Goal: Information Seeking & Learning: Learn about a topic

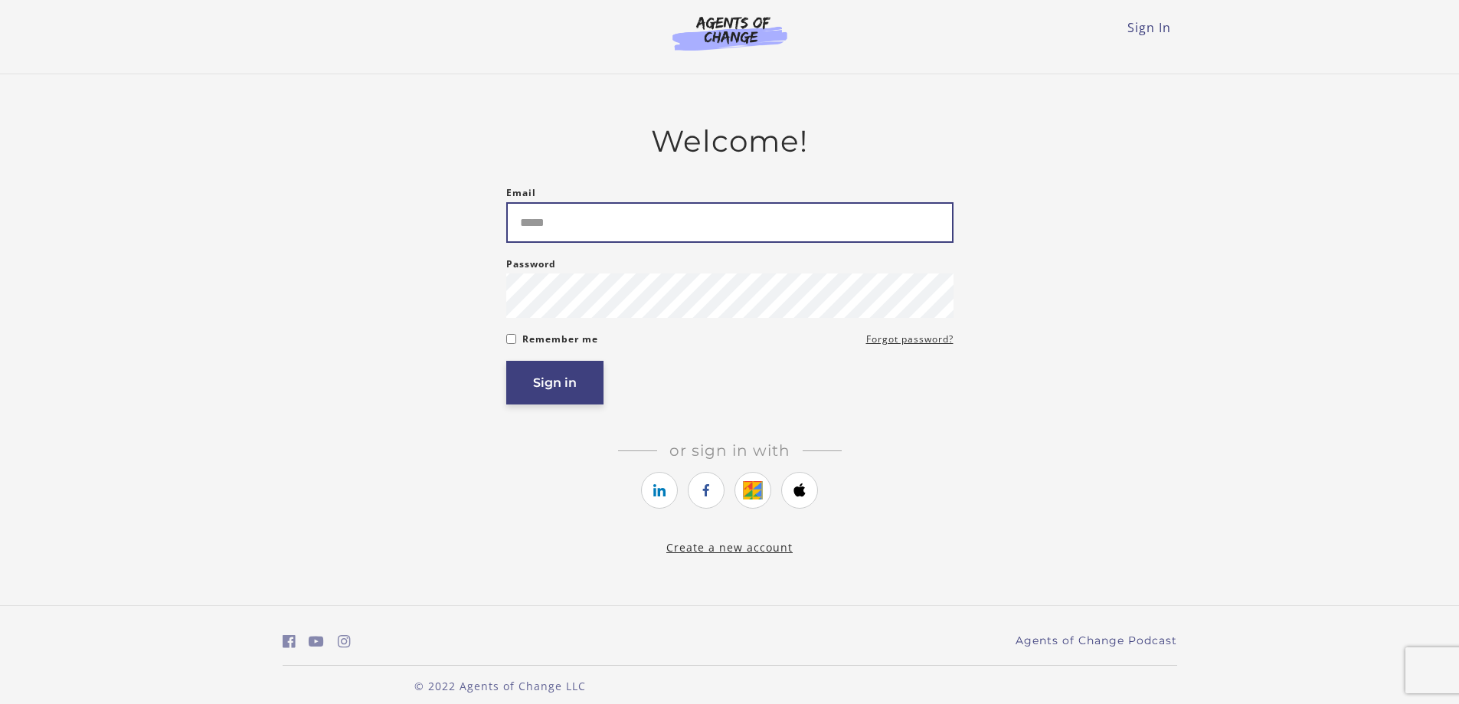
type input "**********"
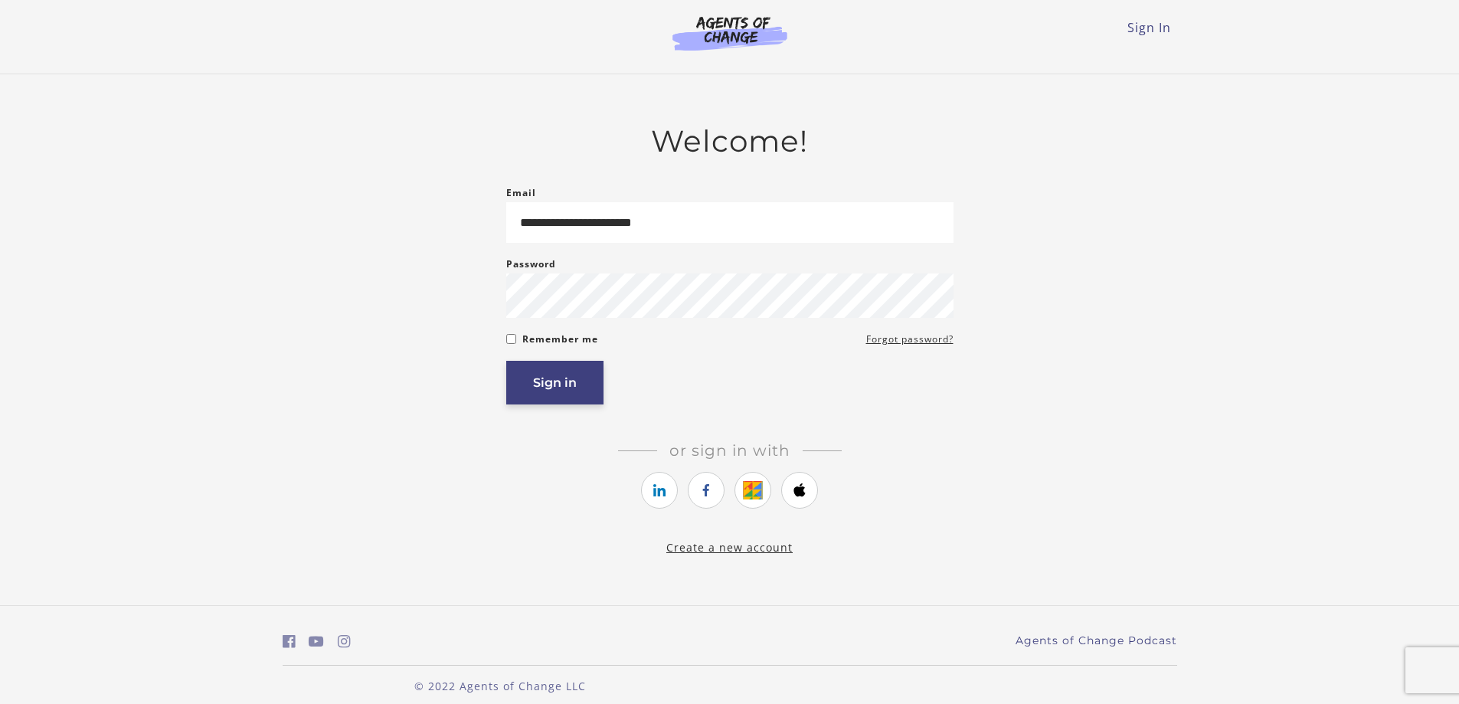
click at [576, 390] on button "Sign in" at bounding box center [554, 383] width 97 height 44
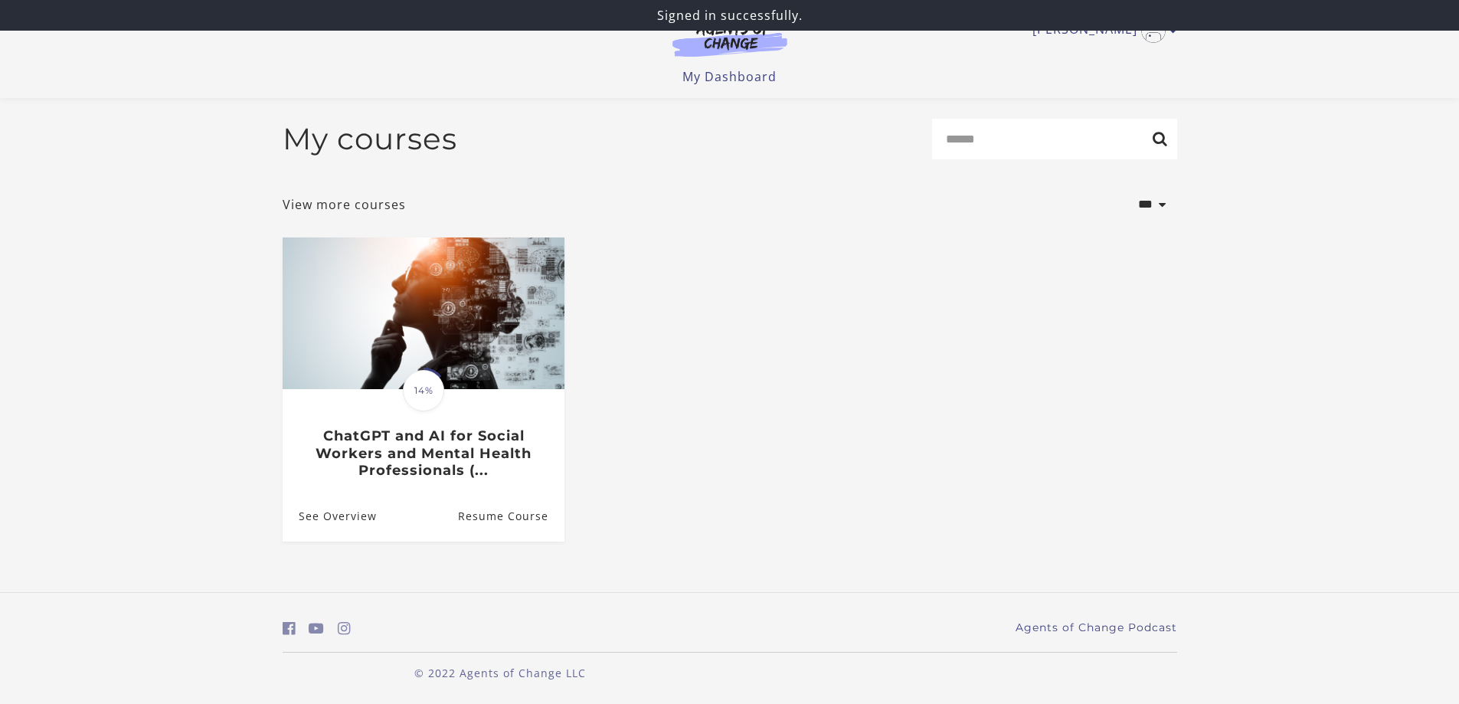
scroll to position [2, 0]
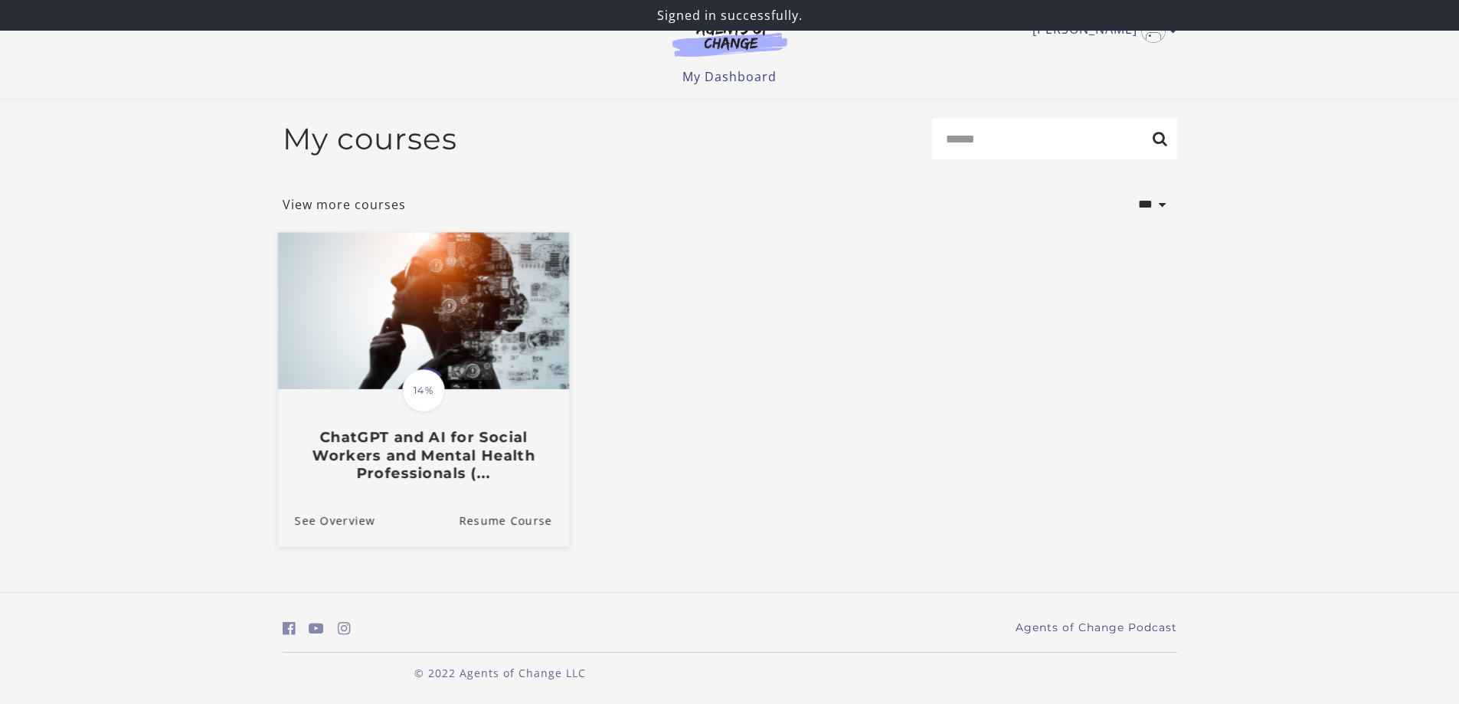
click at [415, 390] on span "14%" at bounding box center [423, 390] width 43 height 43
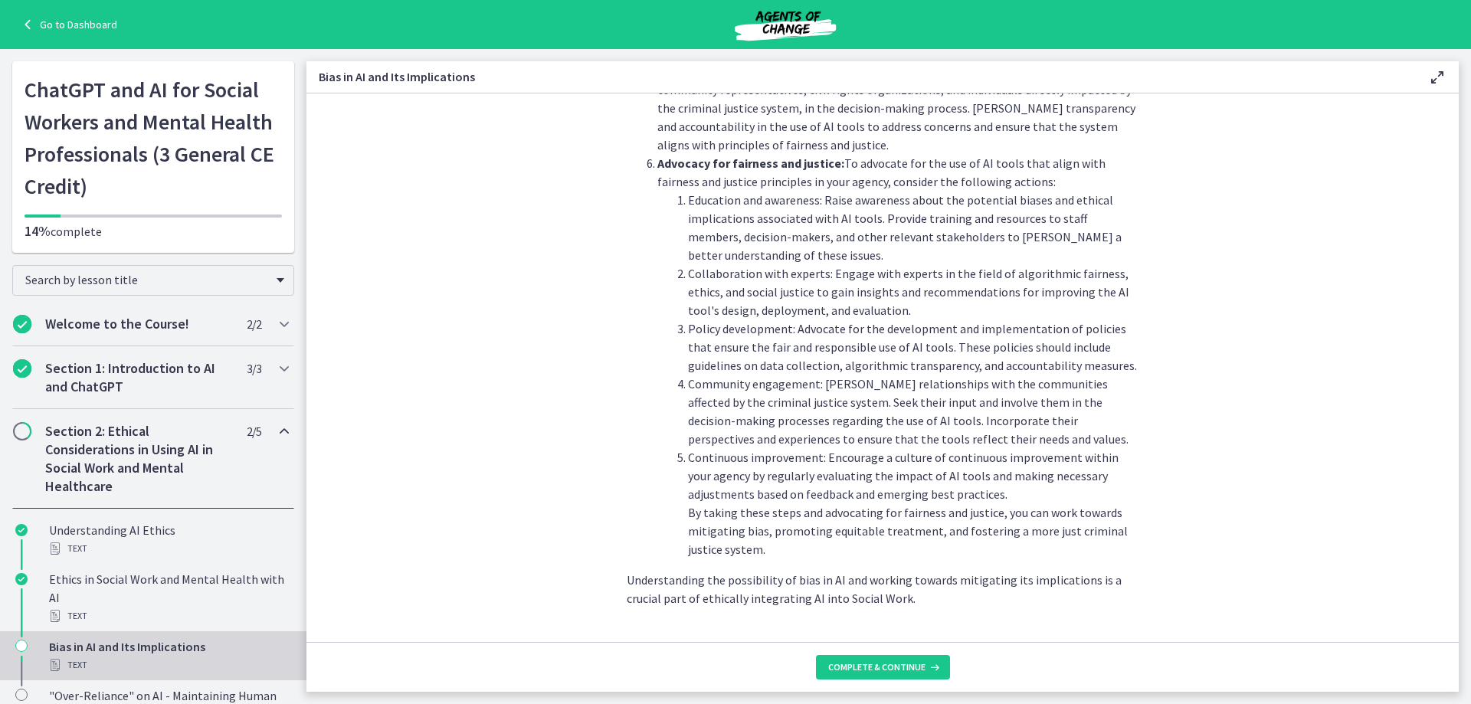
scroll to position [1625, 0]
click at [853, 658] on button "Complete & continue" at bounding box center [883, 667] width 134 height 25
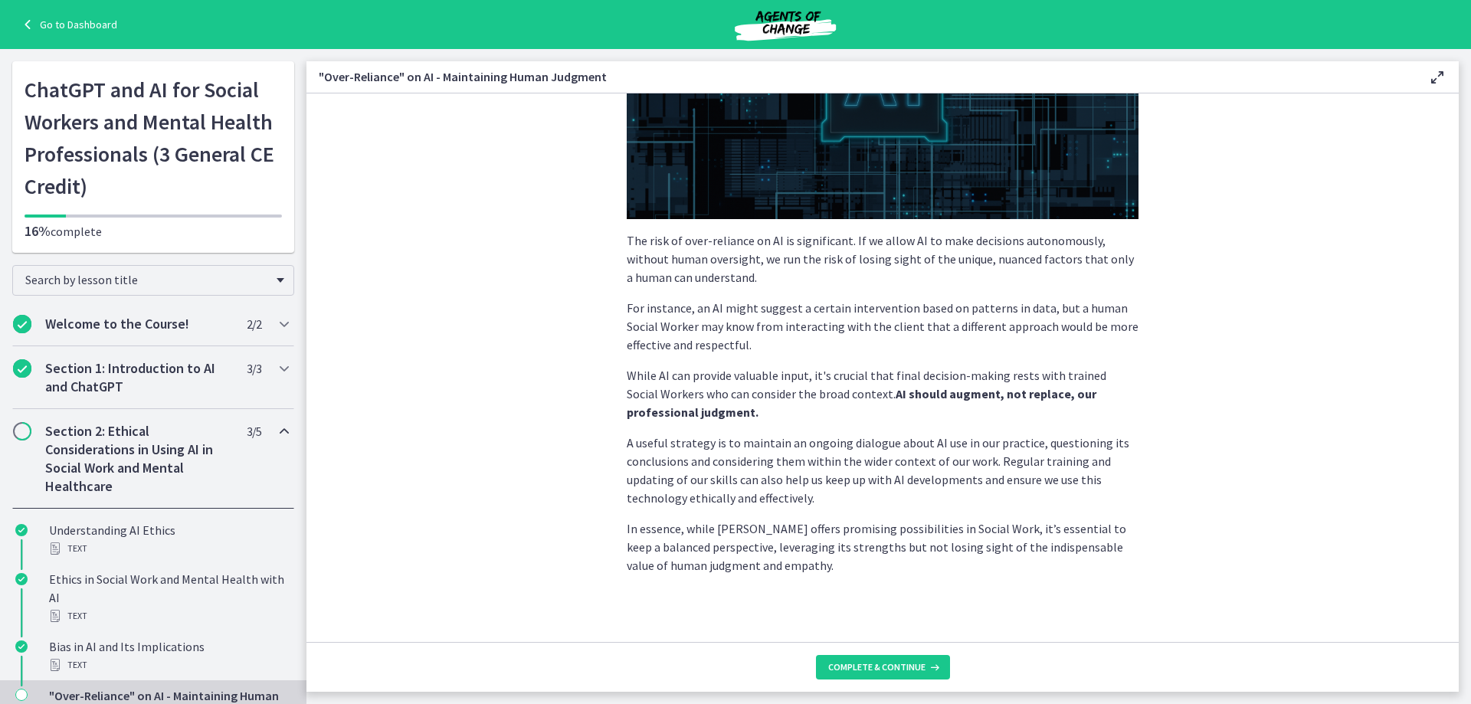
scroll to position [289, 0]
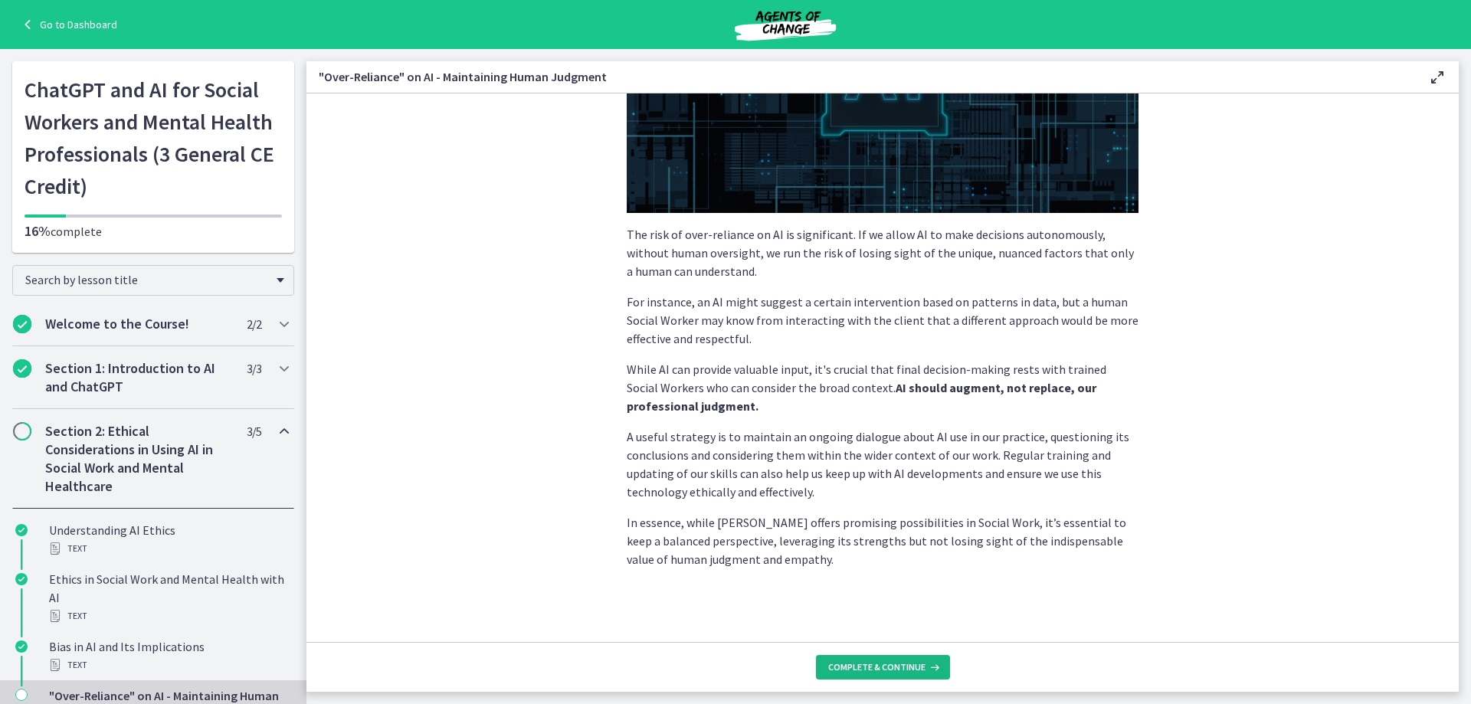
click at [866, 664] on span "Complete & continue" at bounding box center [876, 667] width 97 height 12
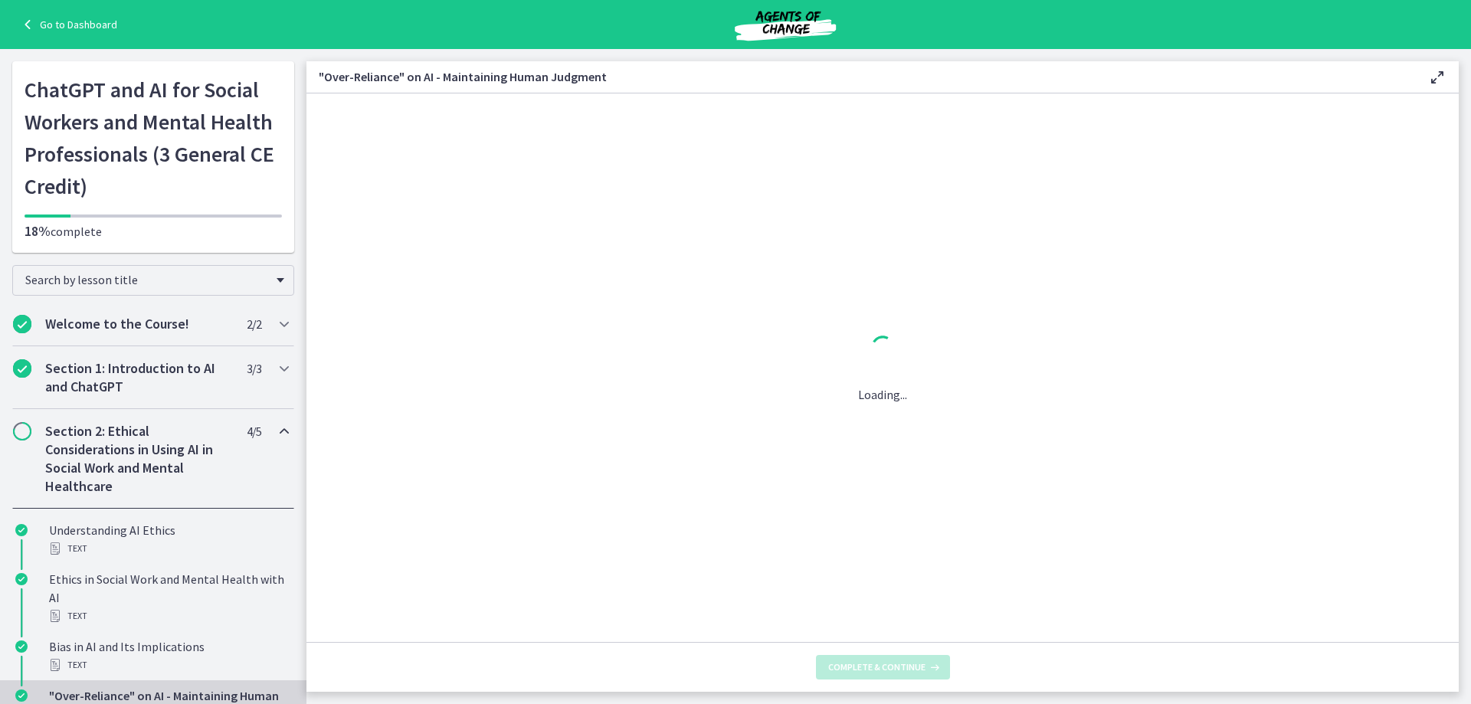
scroll to position [0, 0]
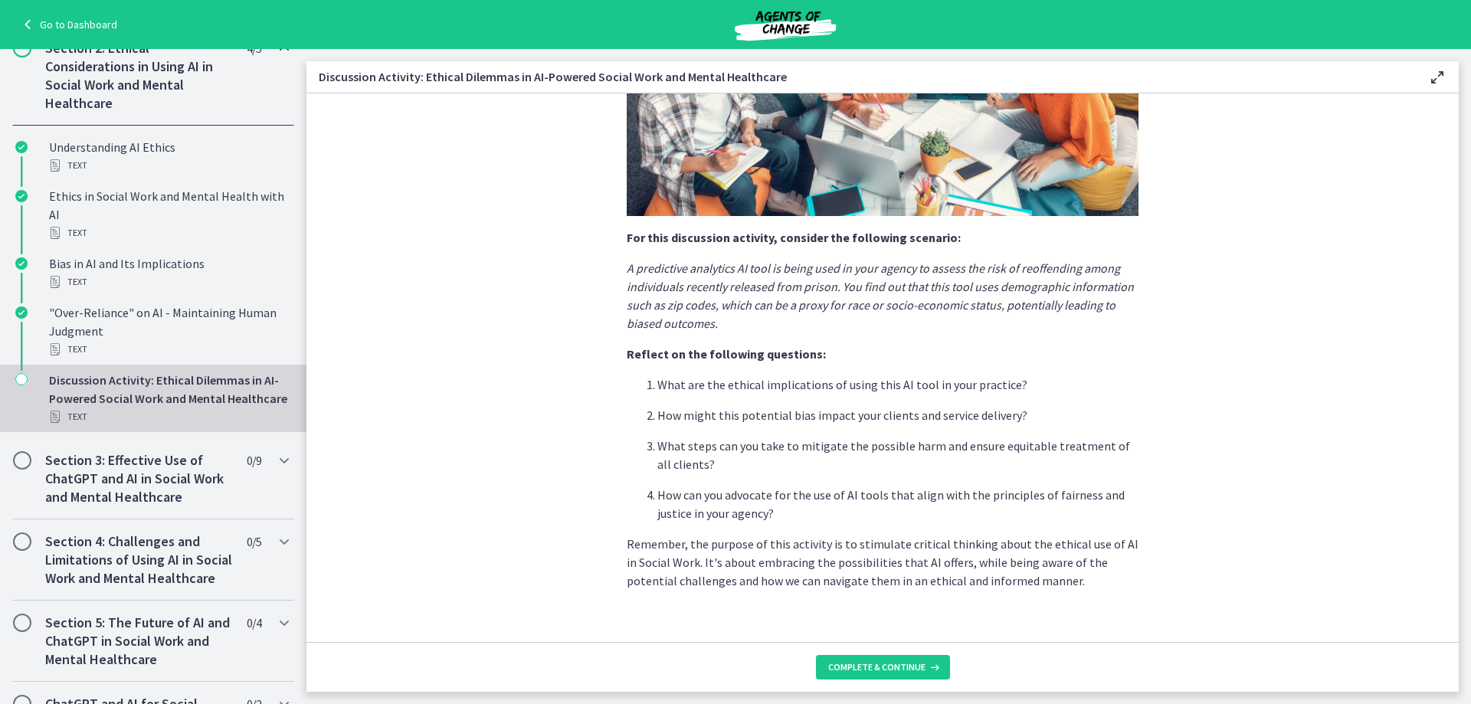
scroll to position [297, 0]
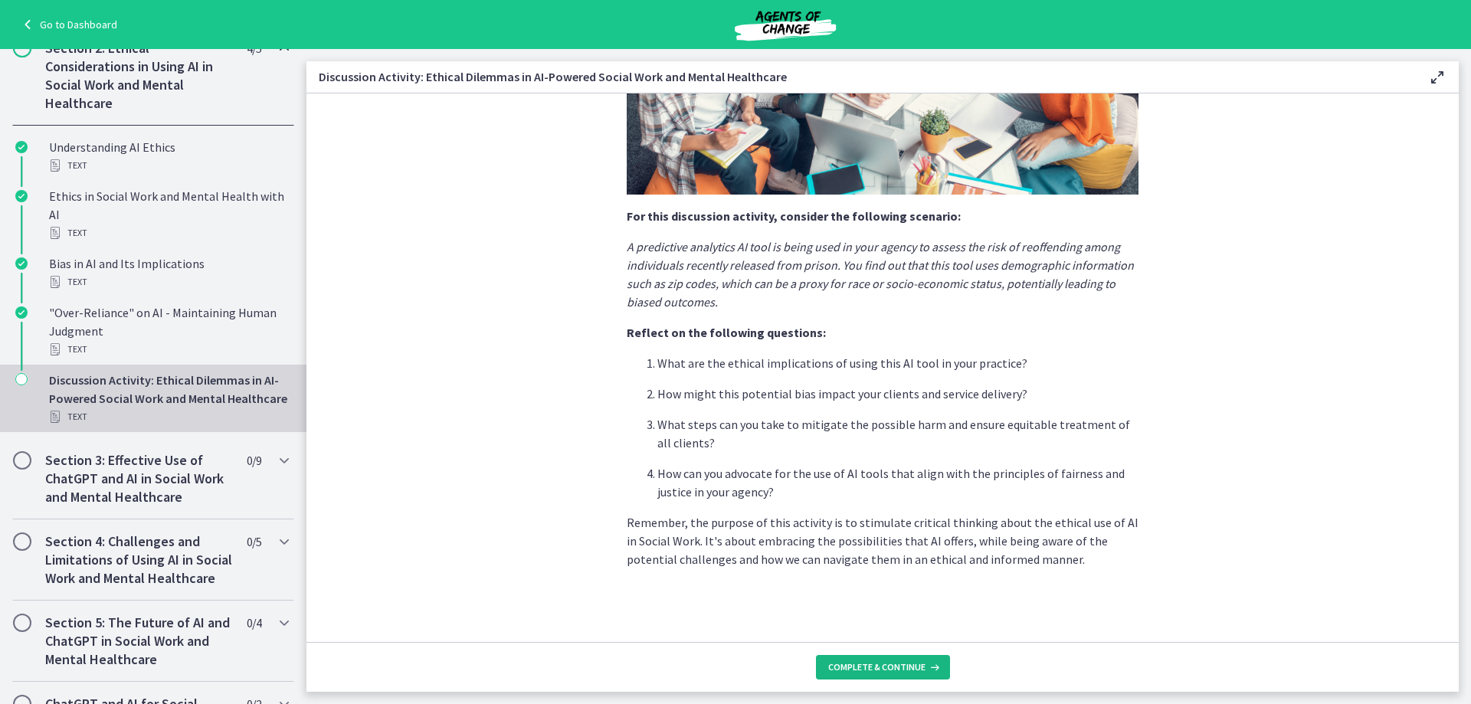
click at [856, 663] on span "Complete & continue" at bounding box center [876, 667] width 97 height 12
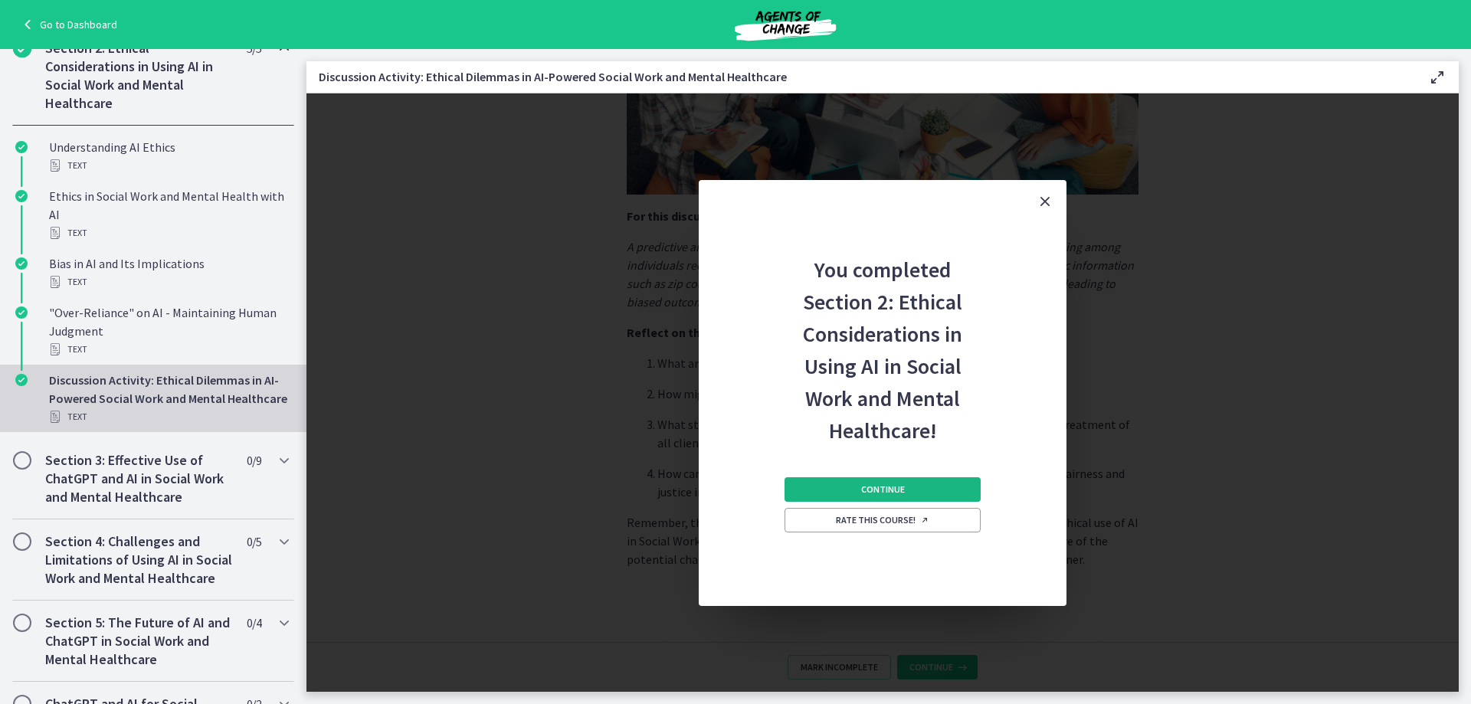
click at [866, 488] on span "Continue" at bounding box center [883, 489] width 44 height 12
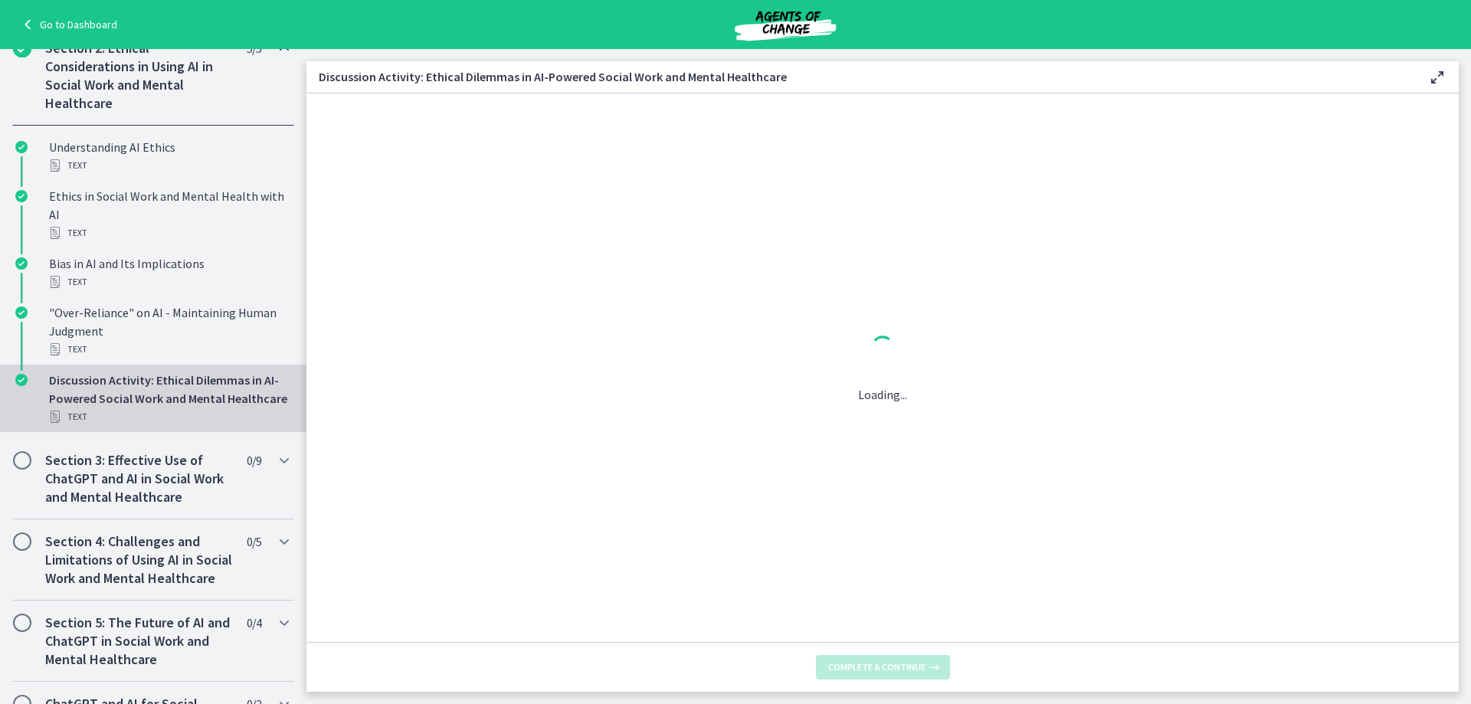
scroll to position [0, 0]
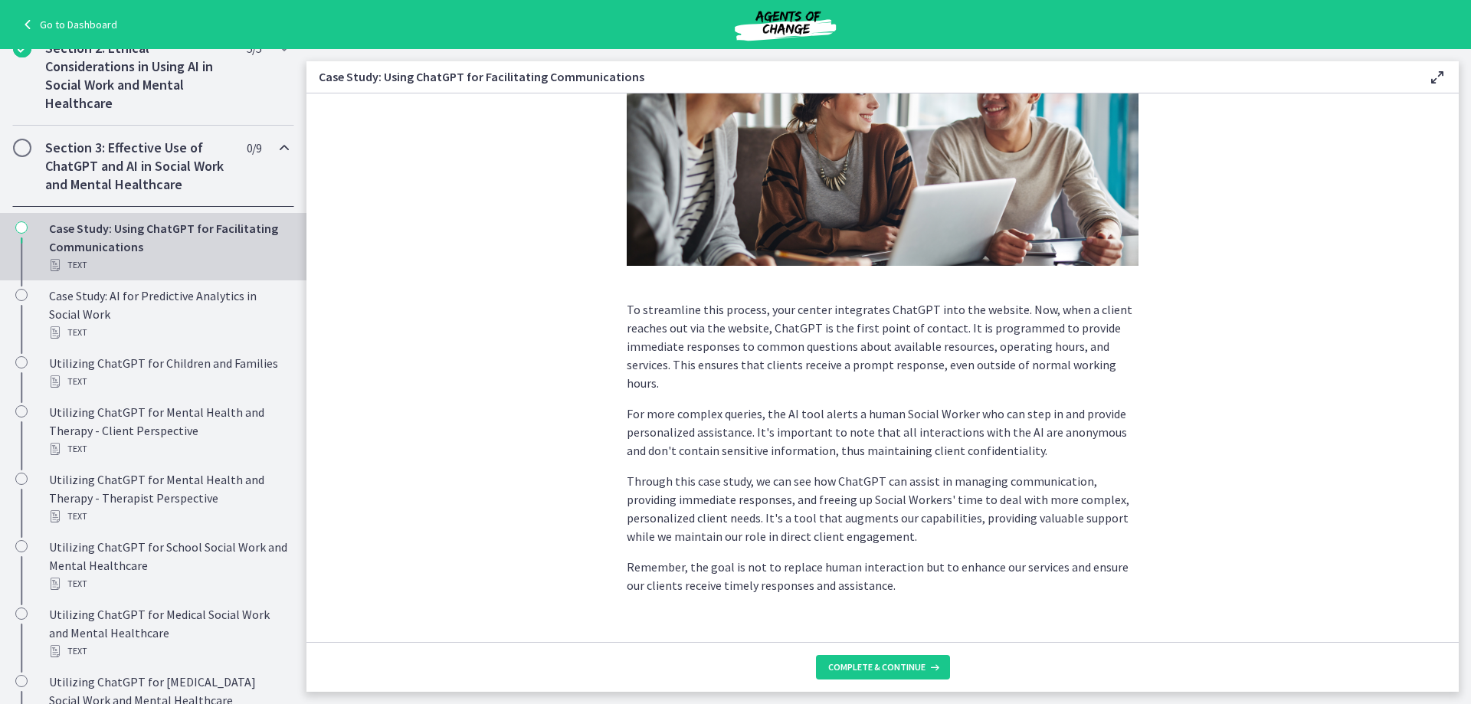
scroll to position [301, 0]
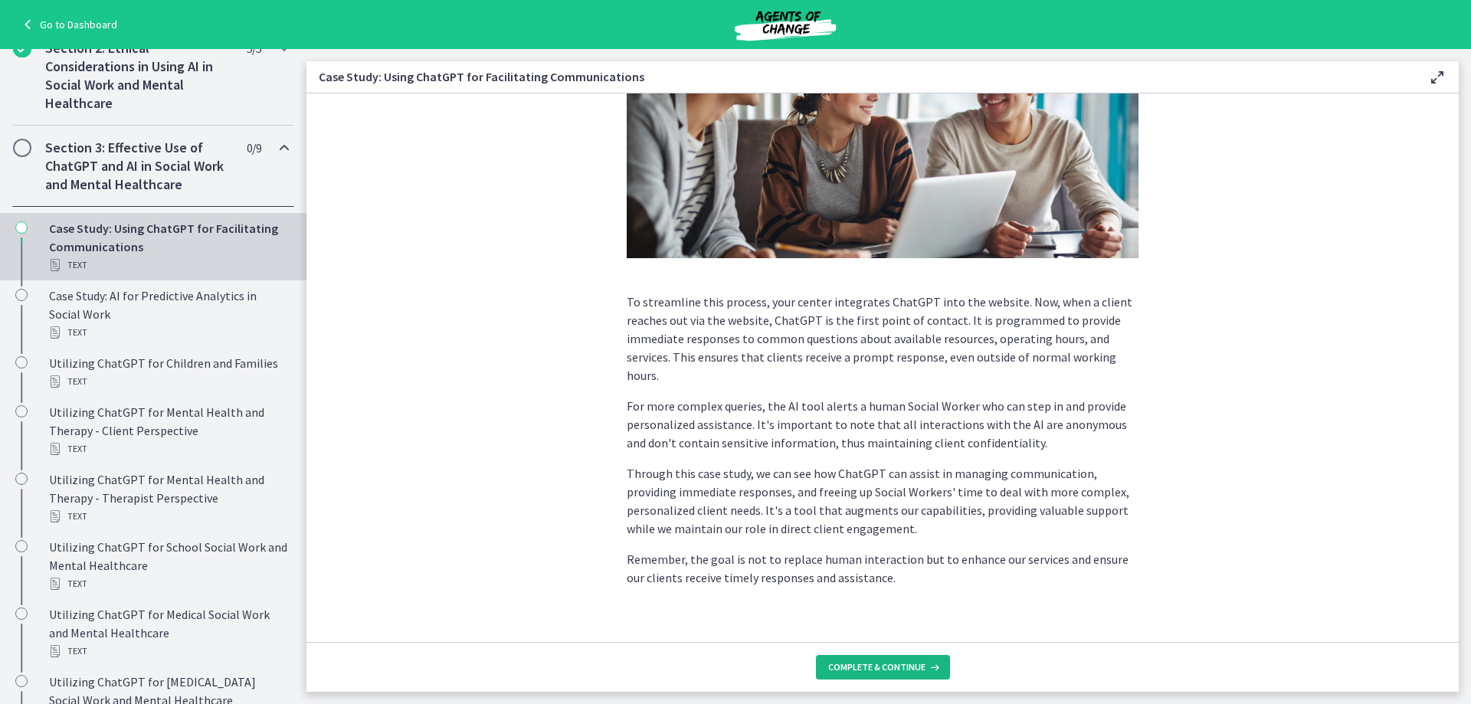
click at [864, 667] on span "Complete & continue" at bounding box center [876, 667] width 97 height 12
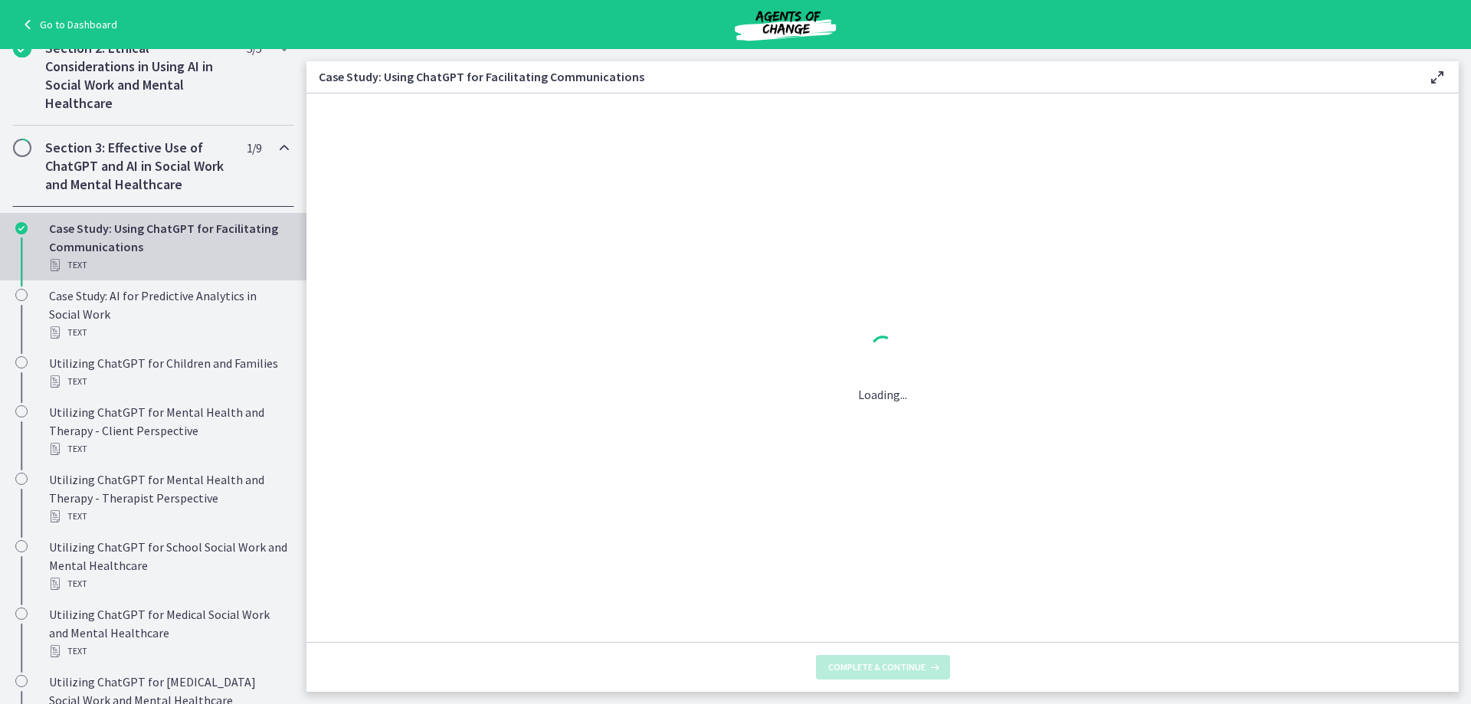
scroll to position [0, 0]
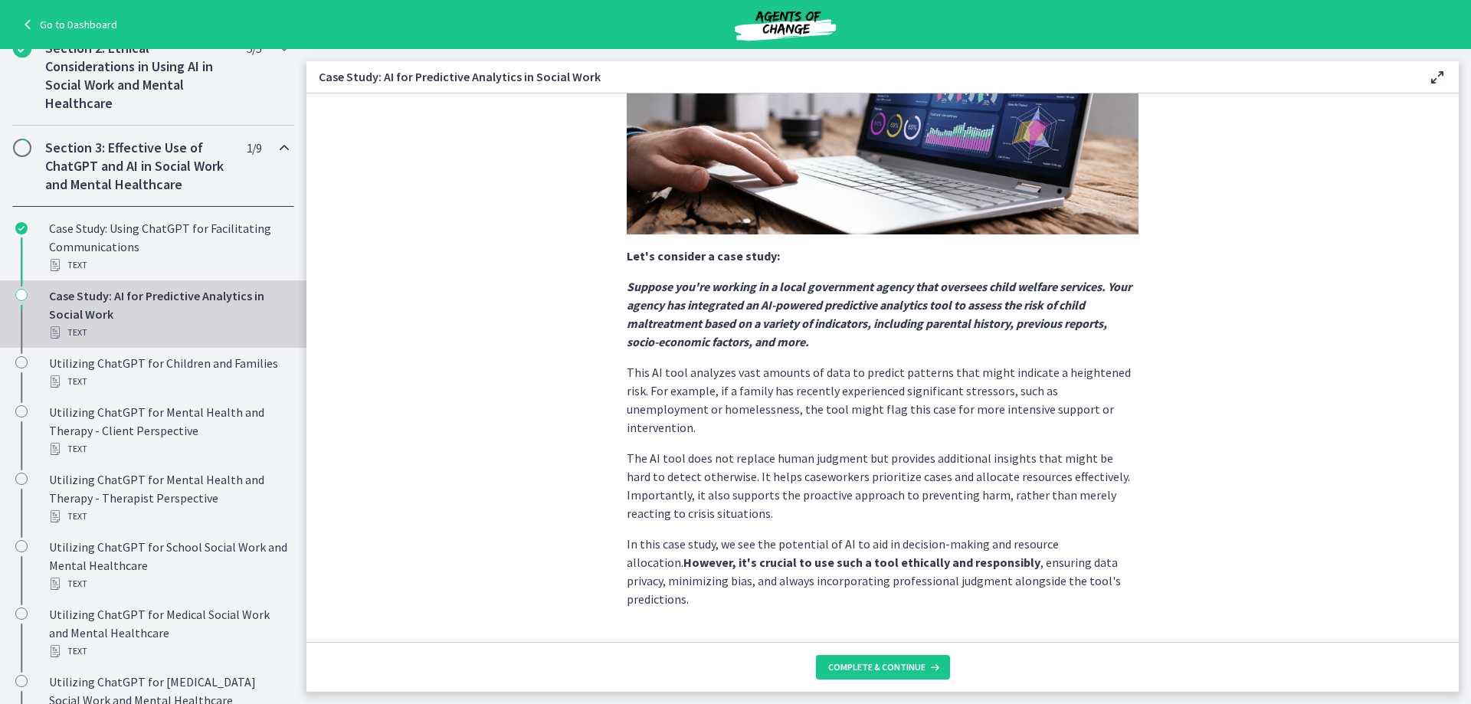
scroll to position [260, 0]
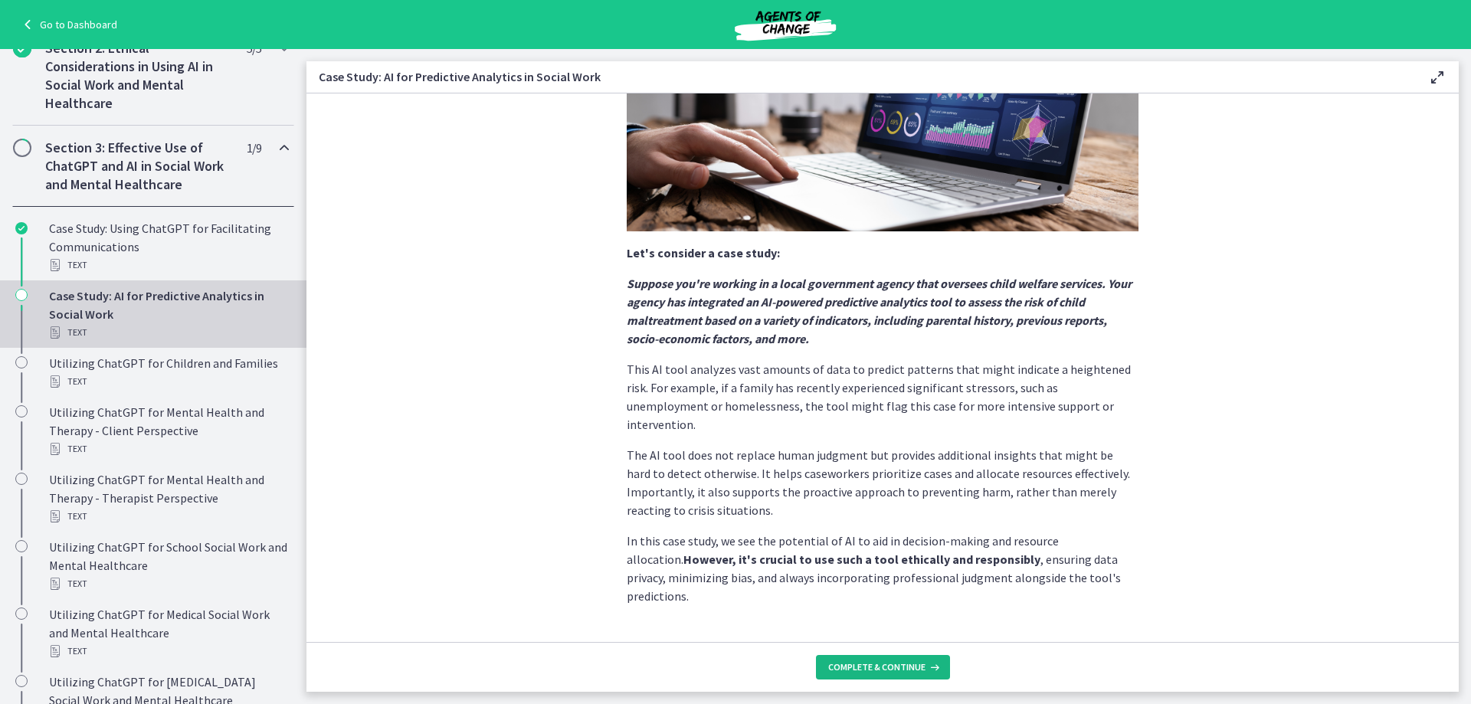
click at [820, 670] on button "Complete & continue" at bounding box center [883, 667] width 134 height 25
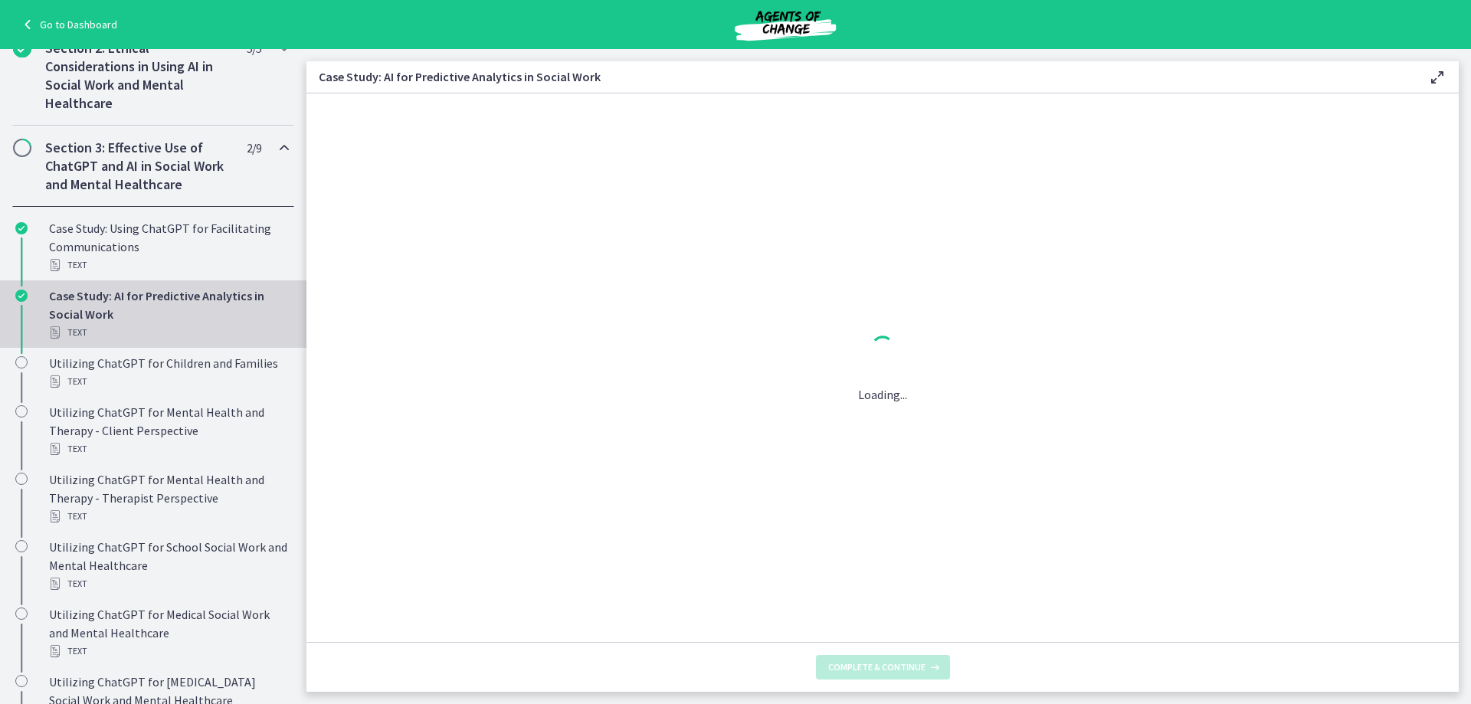
scroll to position [0, 0]
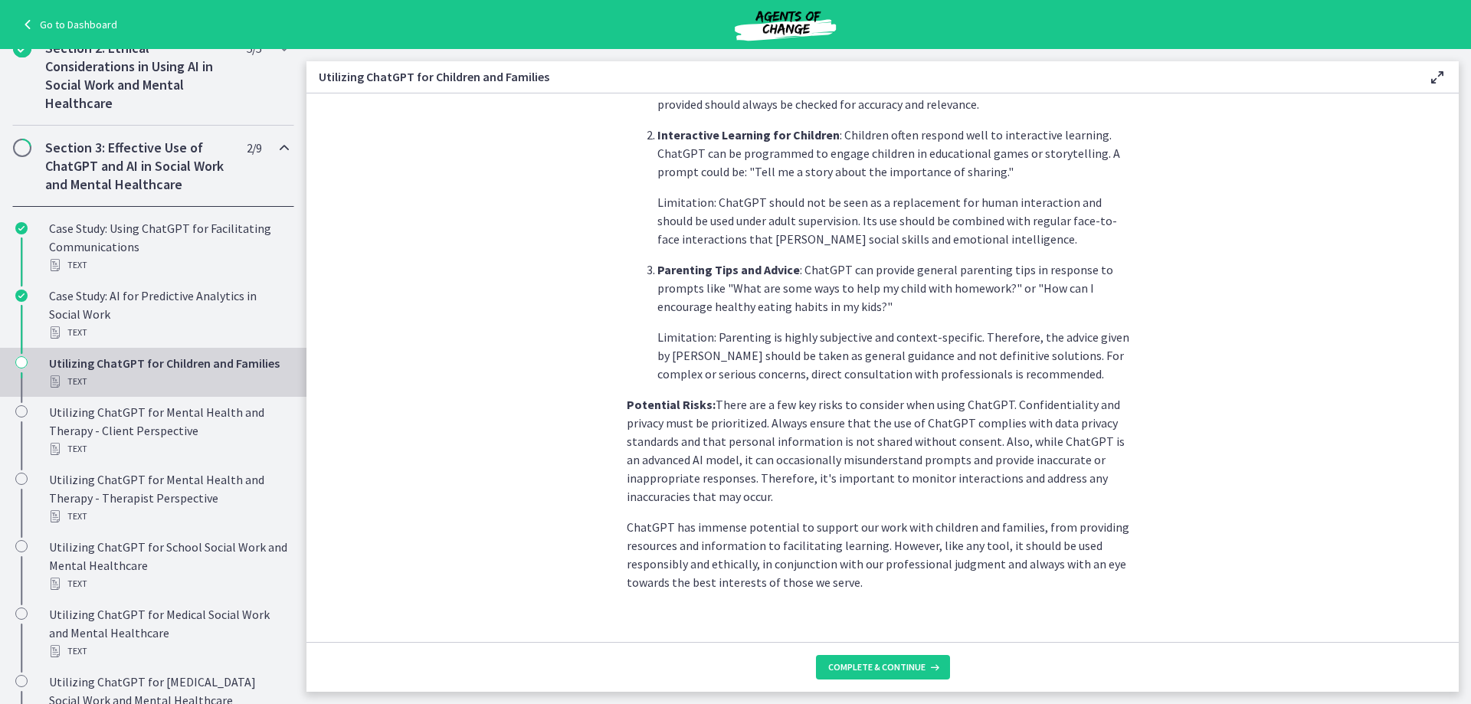
scroll to position [585, 0]
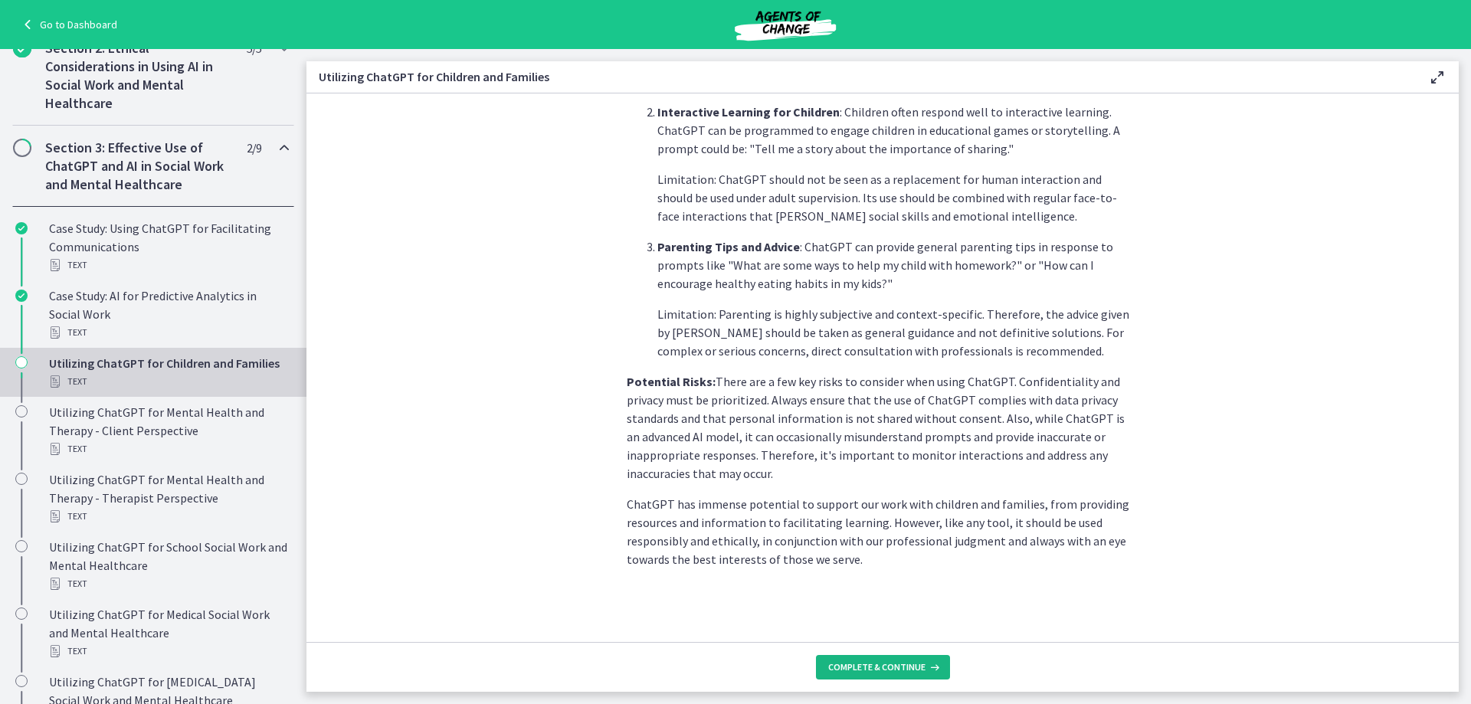
click at [882, 672] on span "Complete & continue" at bounding box center [876, 667] width 97 height 12
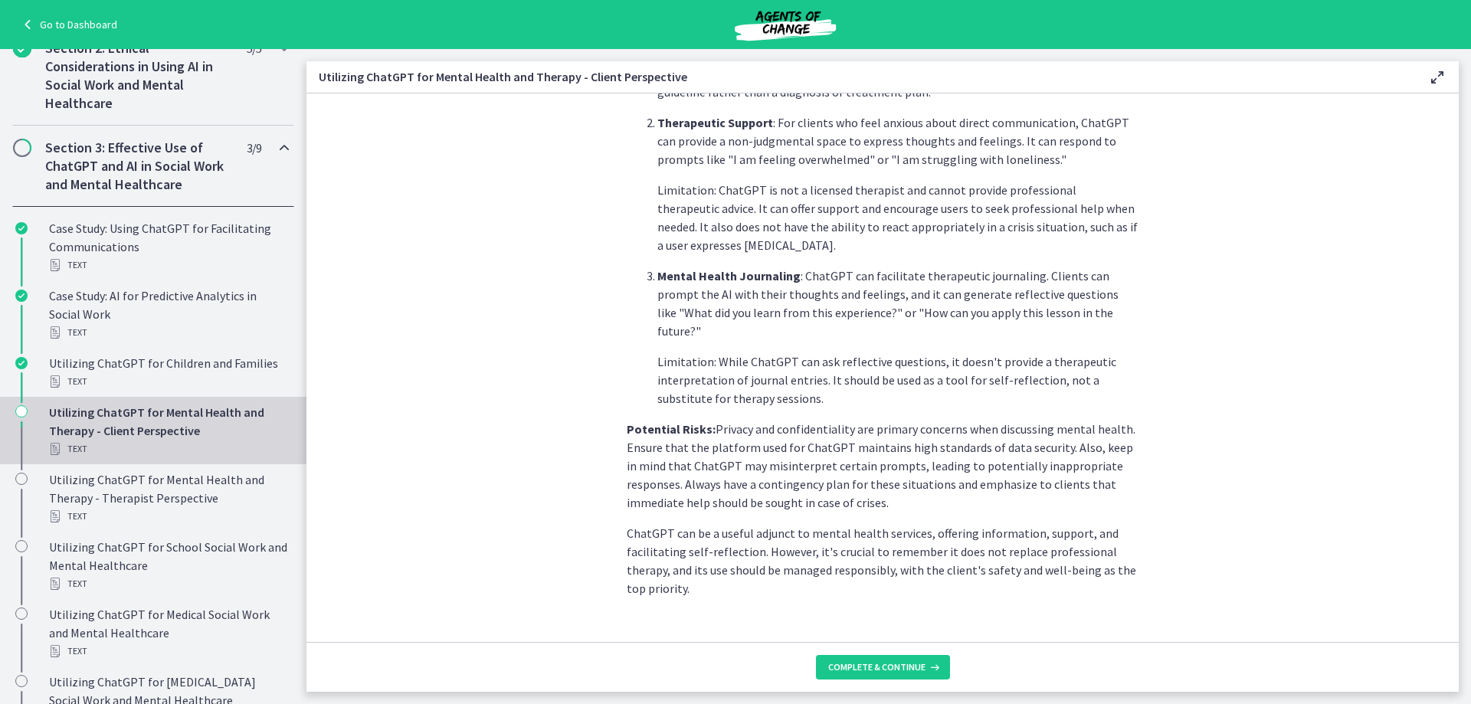
scroll to position [555, 0]
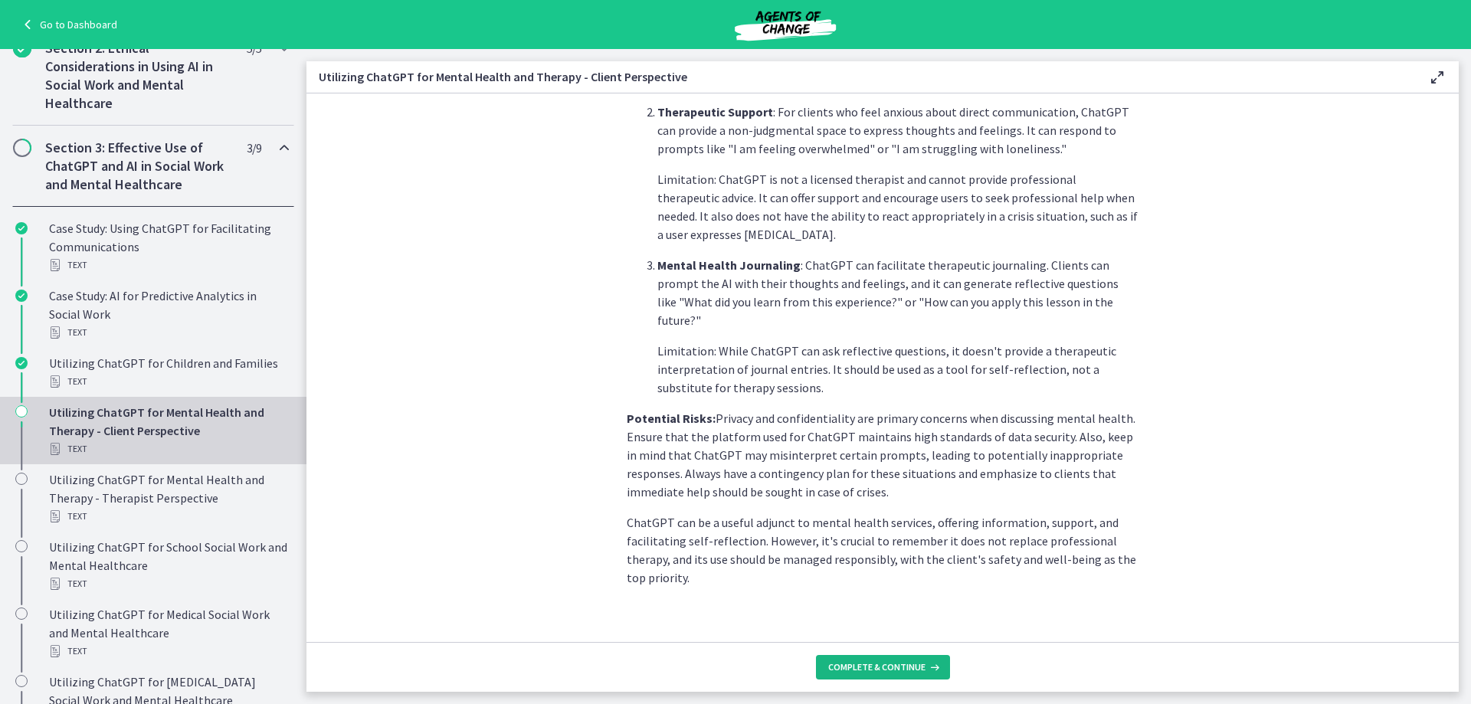
click at [890, 670] on span "Complete & continue" at bounding box center [876, 667] width 97 height 12
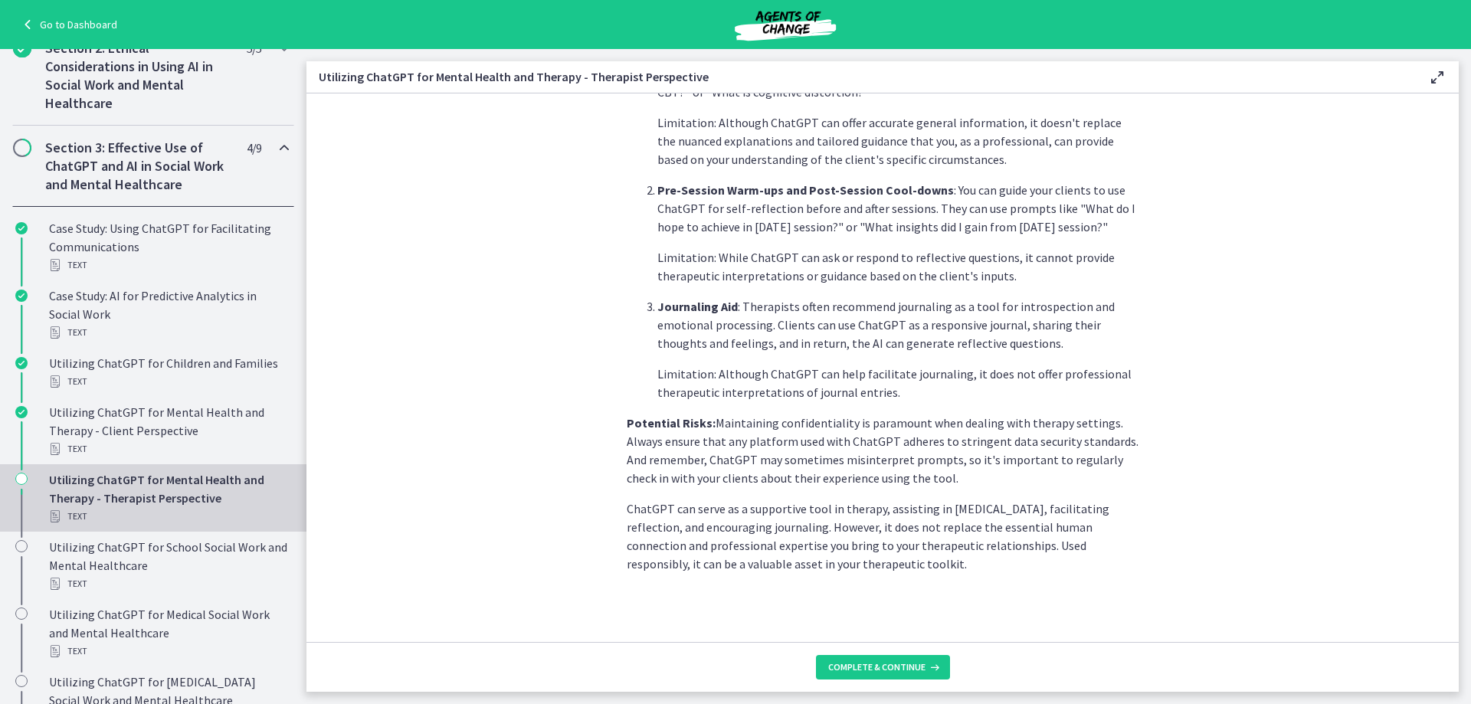
scroll to position [518, 0]
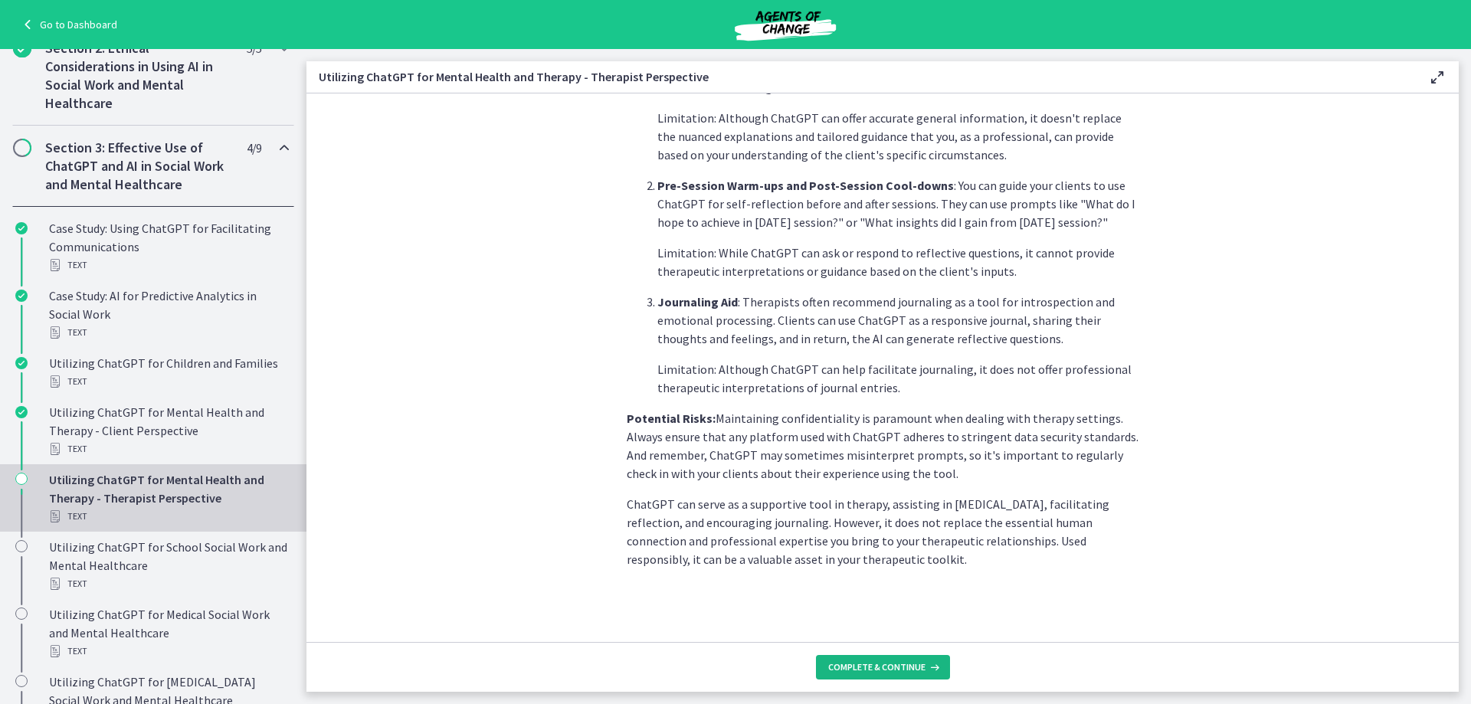
click at [884, 669] on span "Complete & continue" at bounding box center [876, 667] width 97 height 12
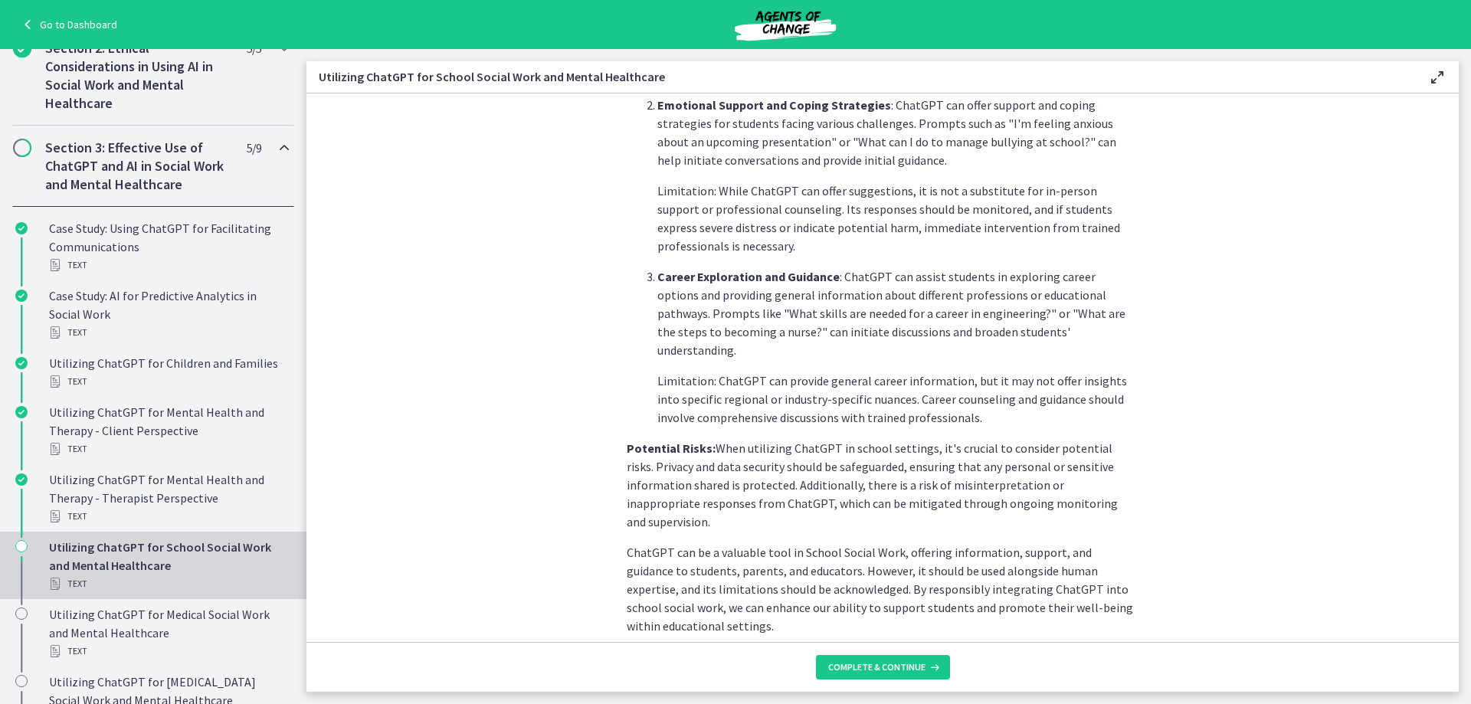
scroll to position [591, 0]
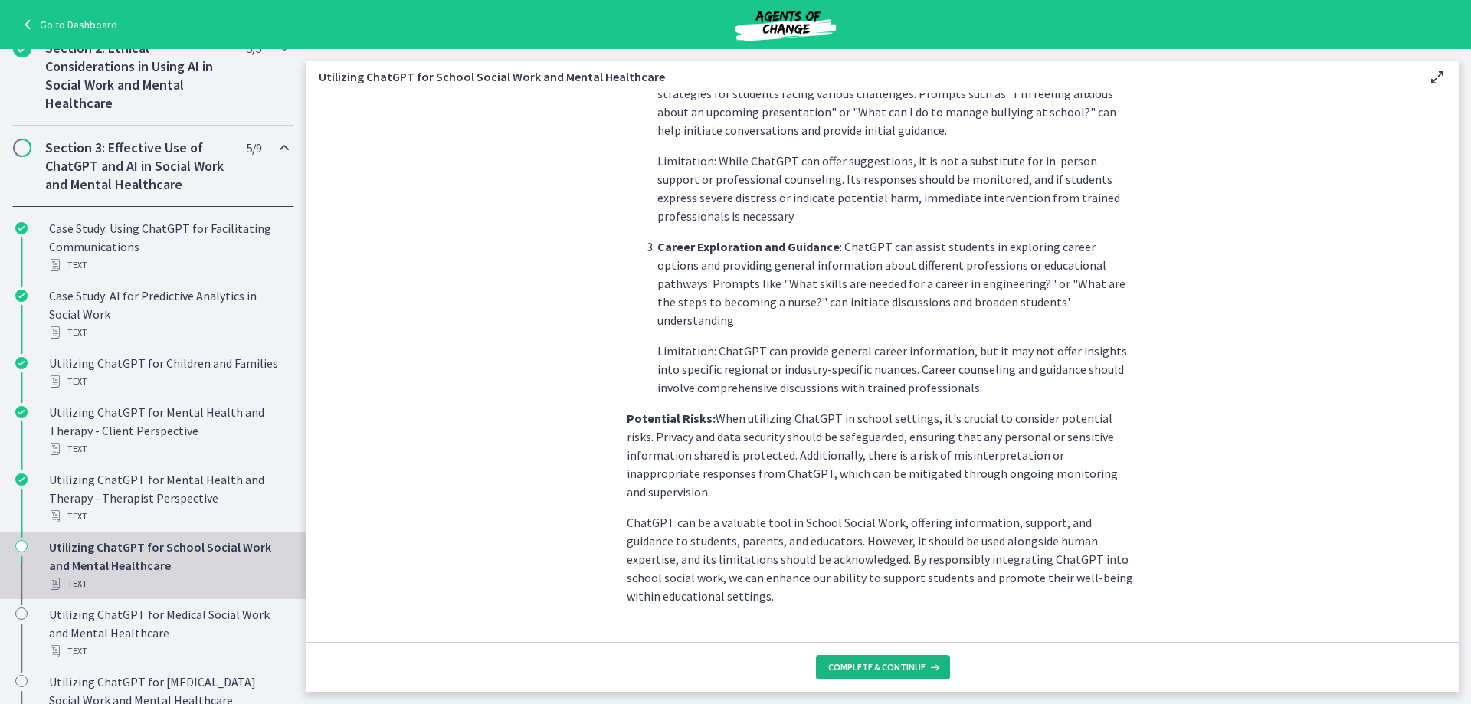
click at [862, 667] on span "Complete & continue" at bounding box center [876, 667] width 97 height 12
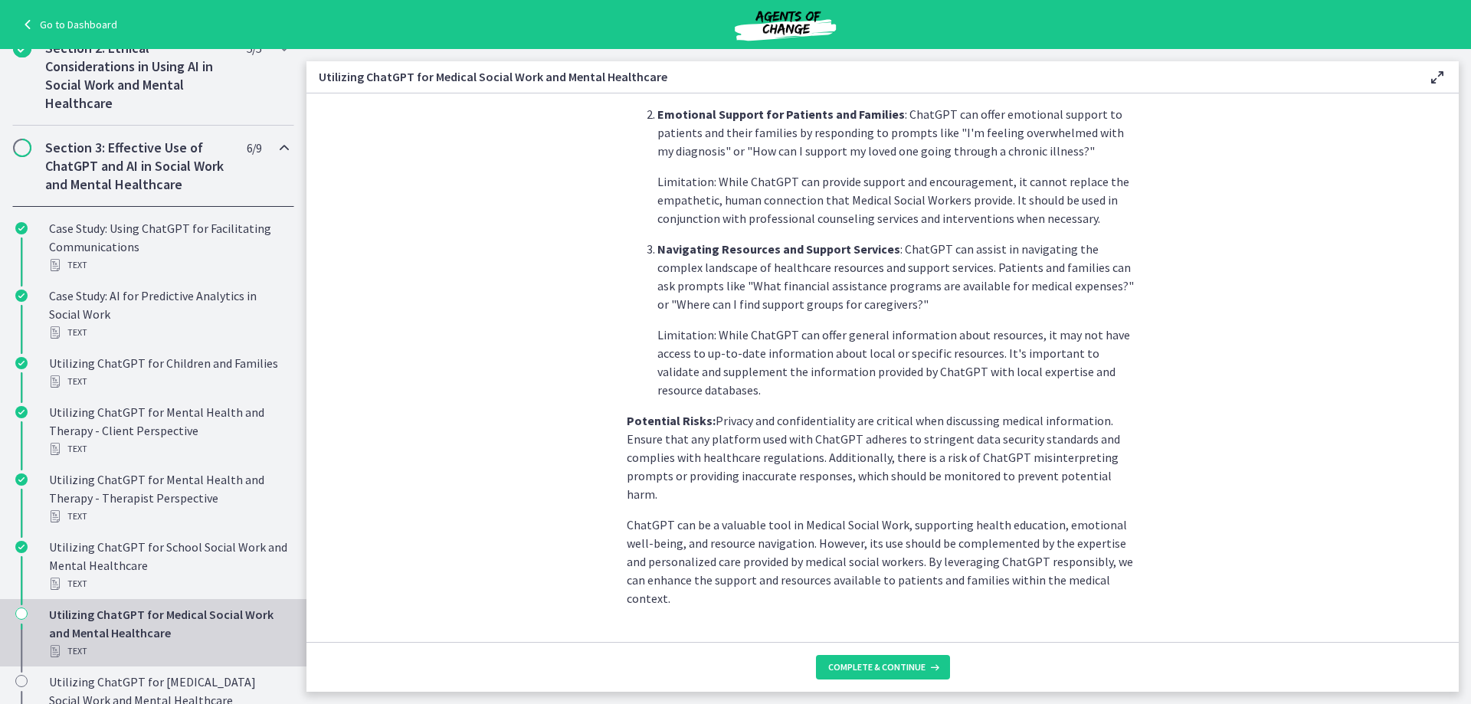
scroll to position [536, 0]
click at [890, 675] on button "Complete & continue" at bounding box center [883, 667] width 134 height 25
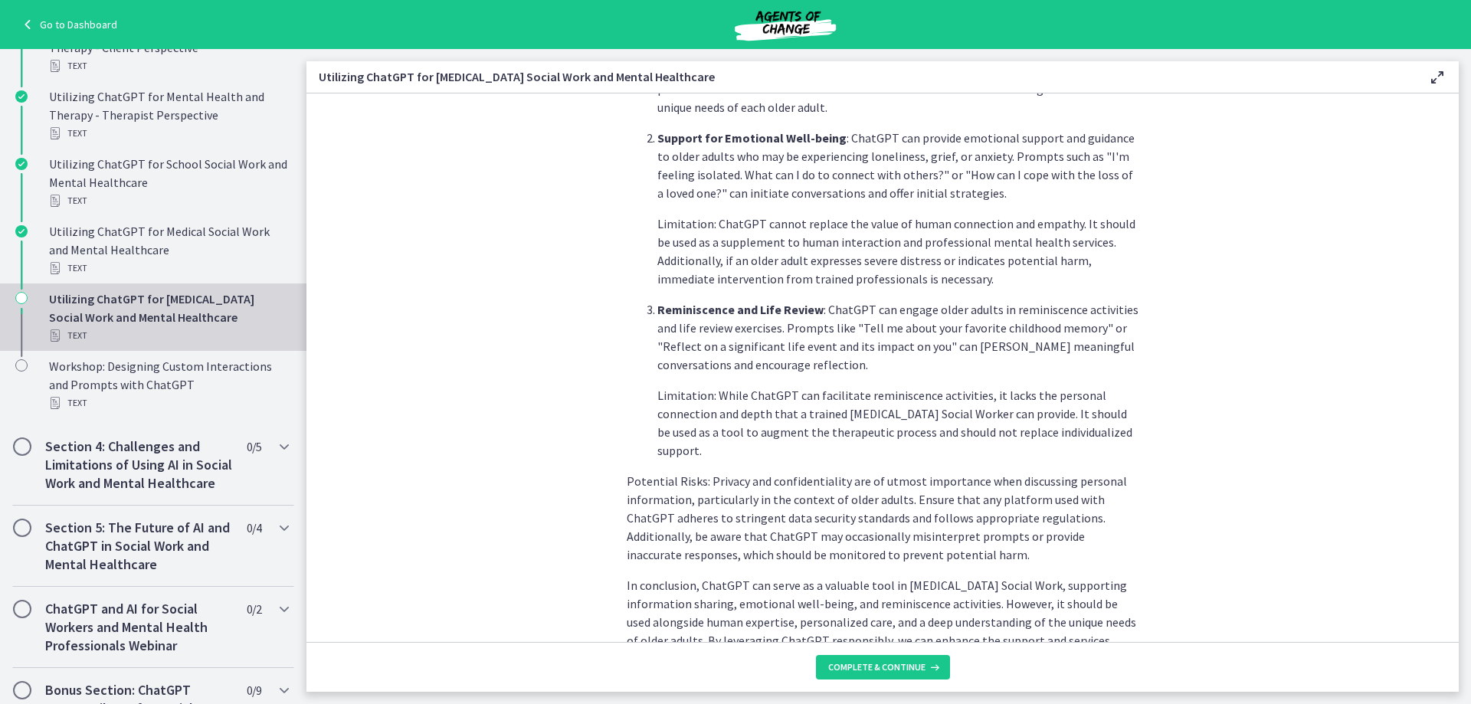
scroll to position [610, 0]
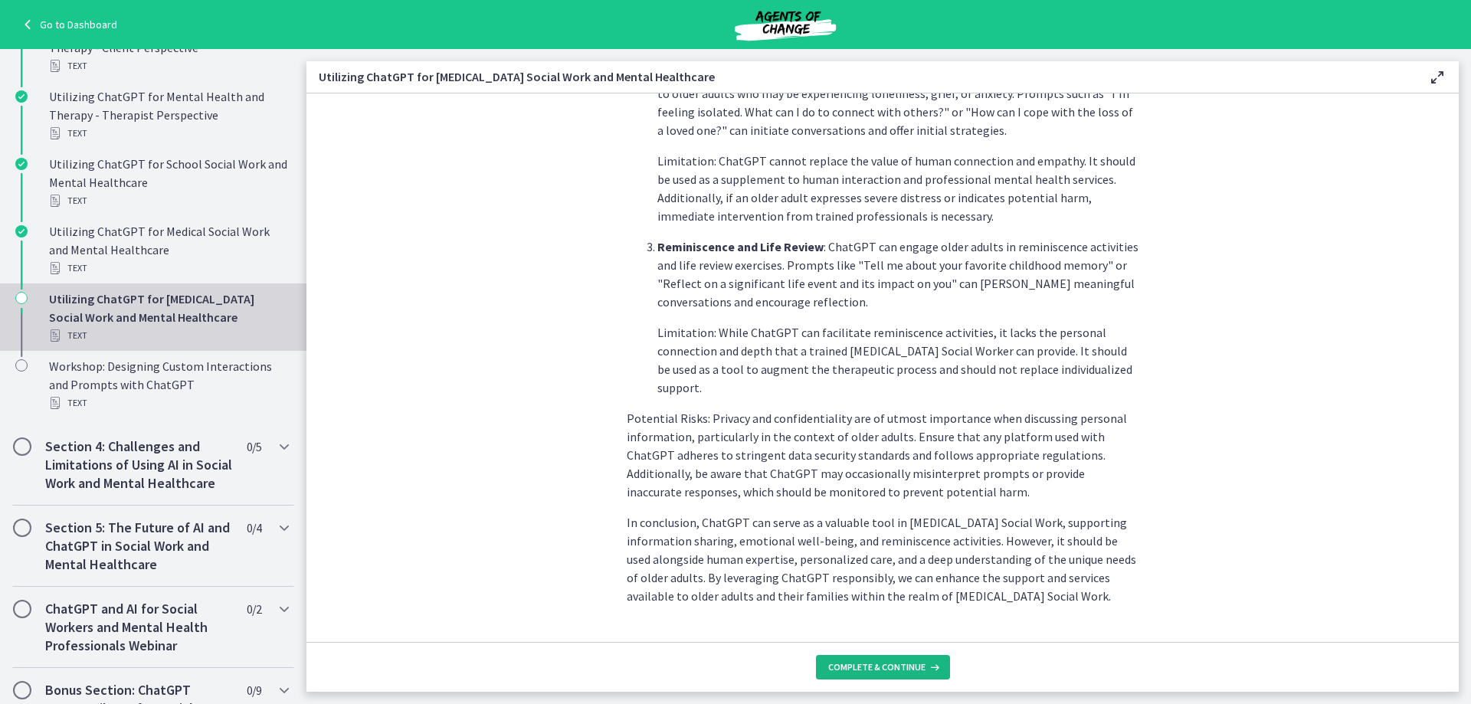
click at [901, 664] on span "Complete & continue" at bounding box center [876, 667] width 97 height 12
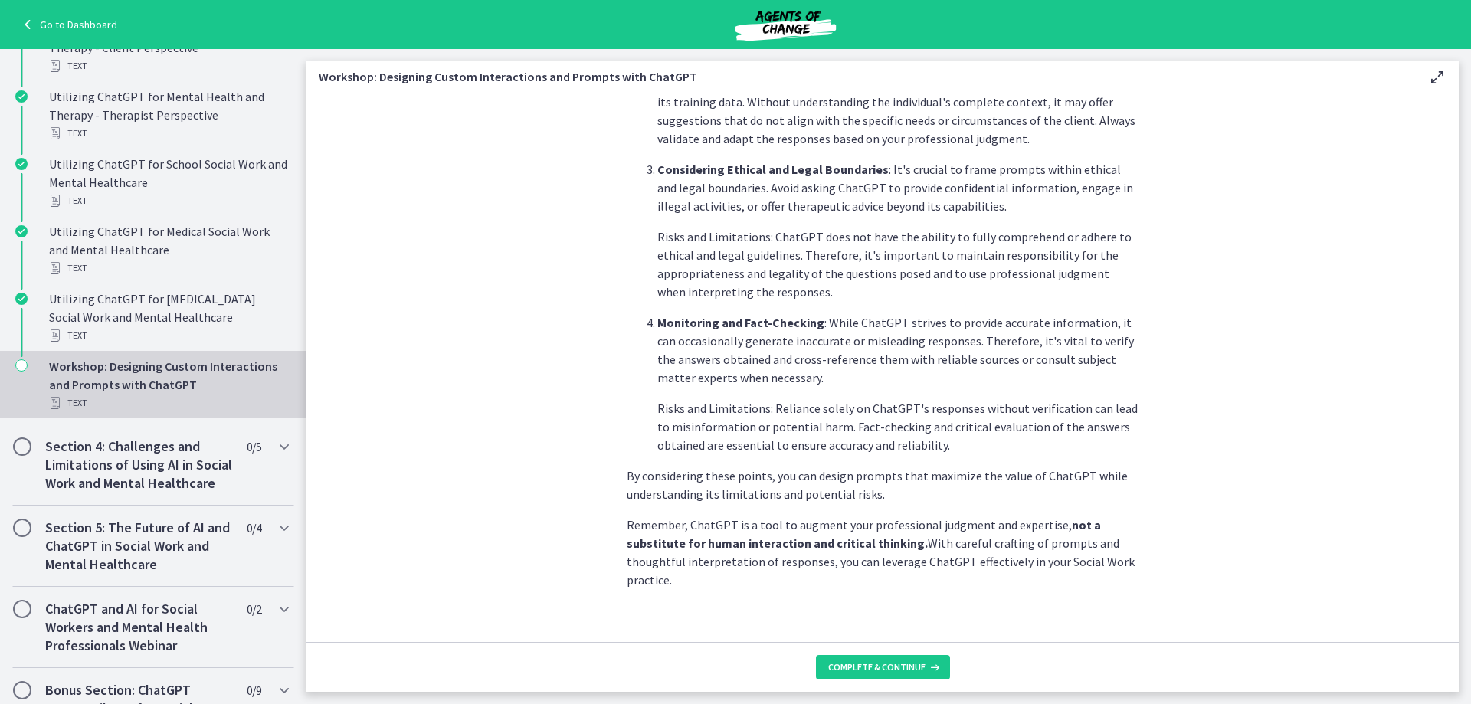
scroll to position [738, 0]
click at [899, 663] on span "Complete & continue" at bounding box center [876, 667] width 97 height 12
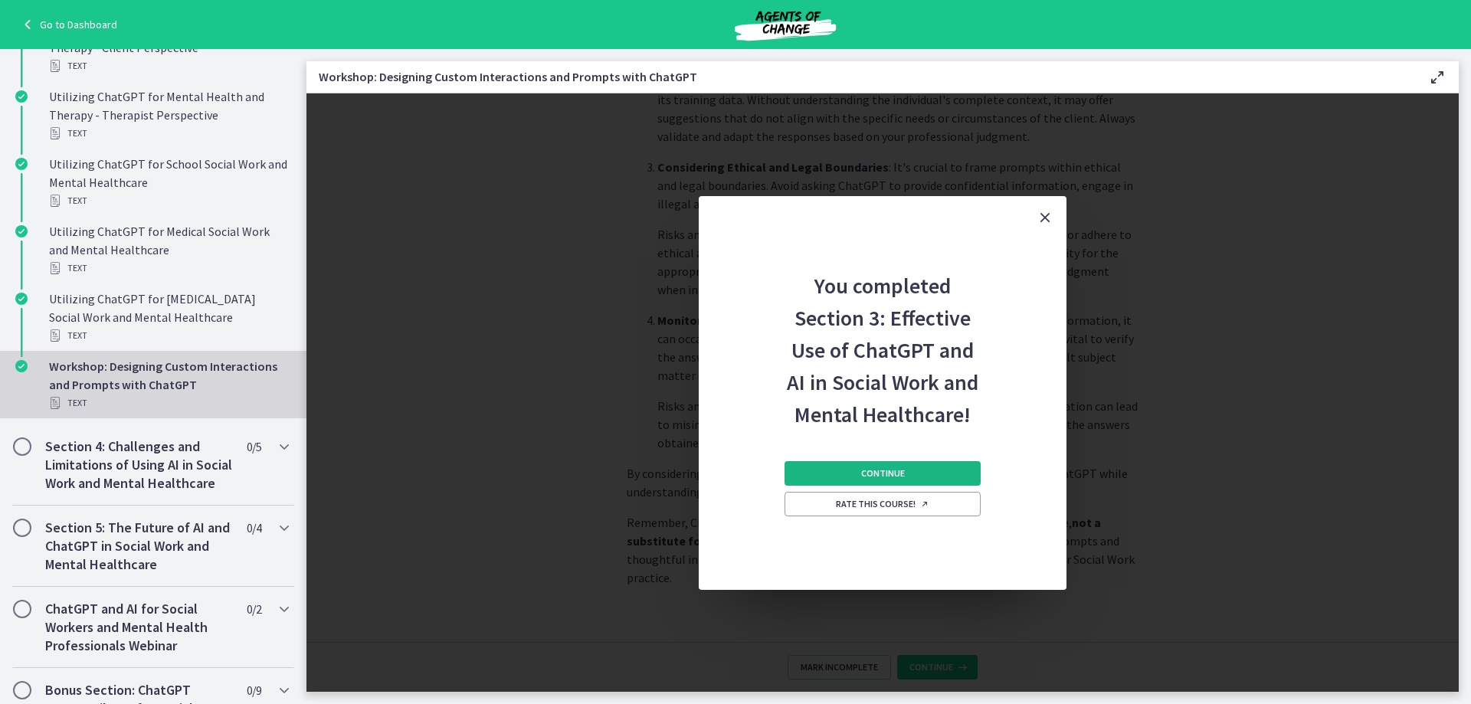
click at [817, 468] on button "Continue" at bounding box center [882, 473] width 196 height 25
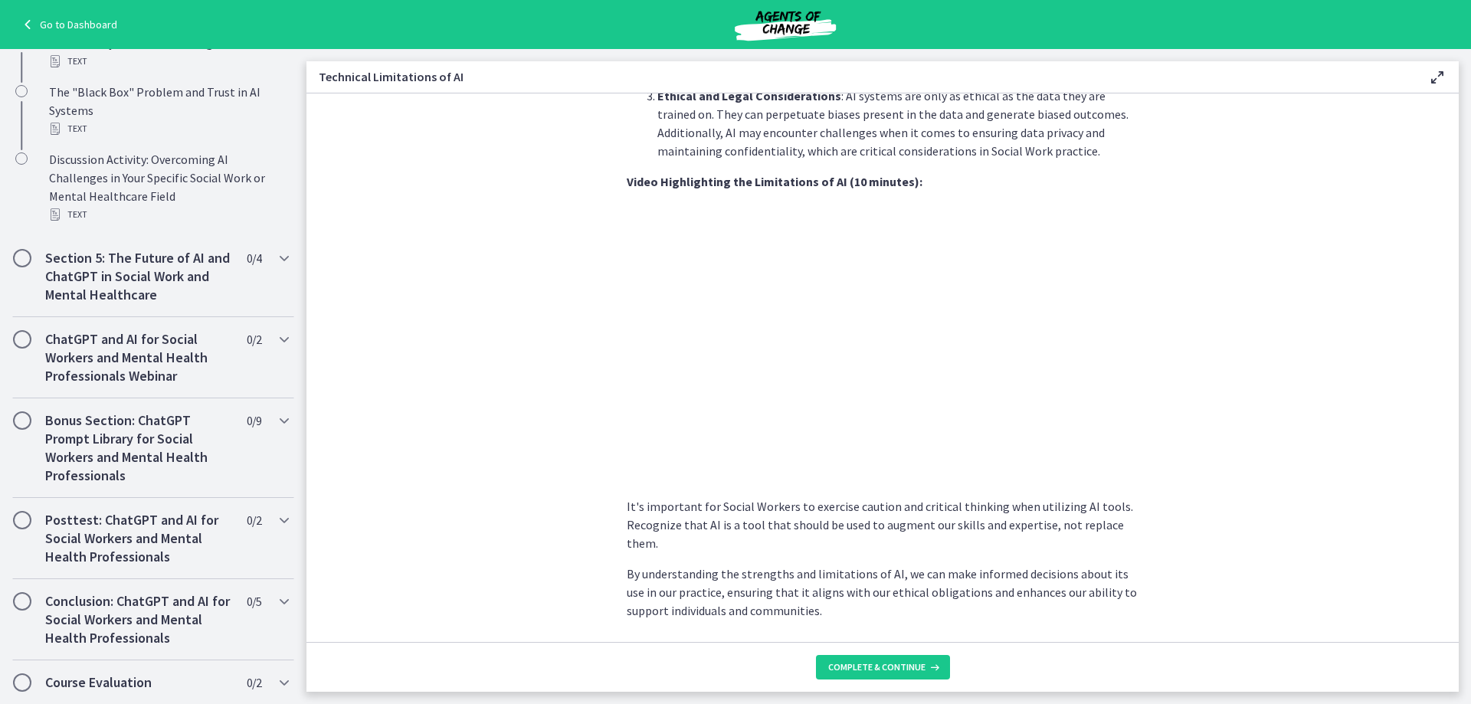
scroll to position [996, 0]
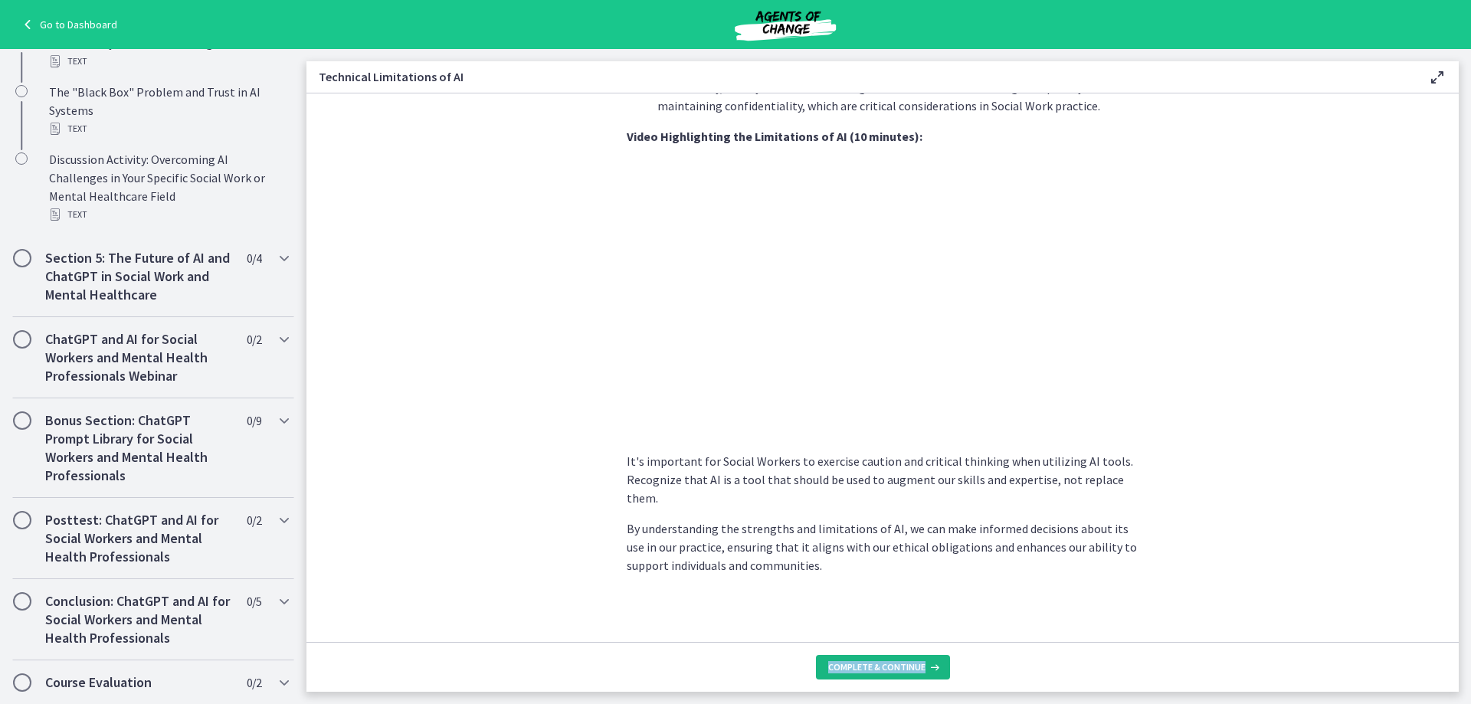
click at [919, 669] on footer "Complete & continue" at bounding box center [882, 667] width 1152 height 50
drag, startPoint x: 913, startPoint y: 663, endPoint x: 905, endPoint y: 662, distance: 7.8
click at [910, 662] on span "Complete & continue" at bounding box center [876, 667] width 97 height 12
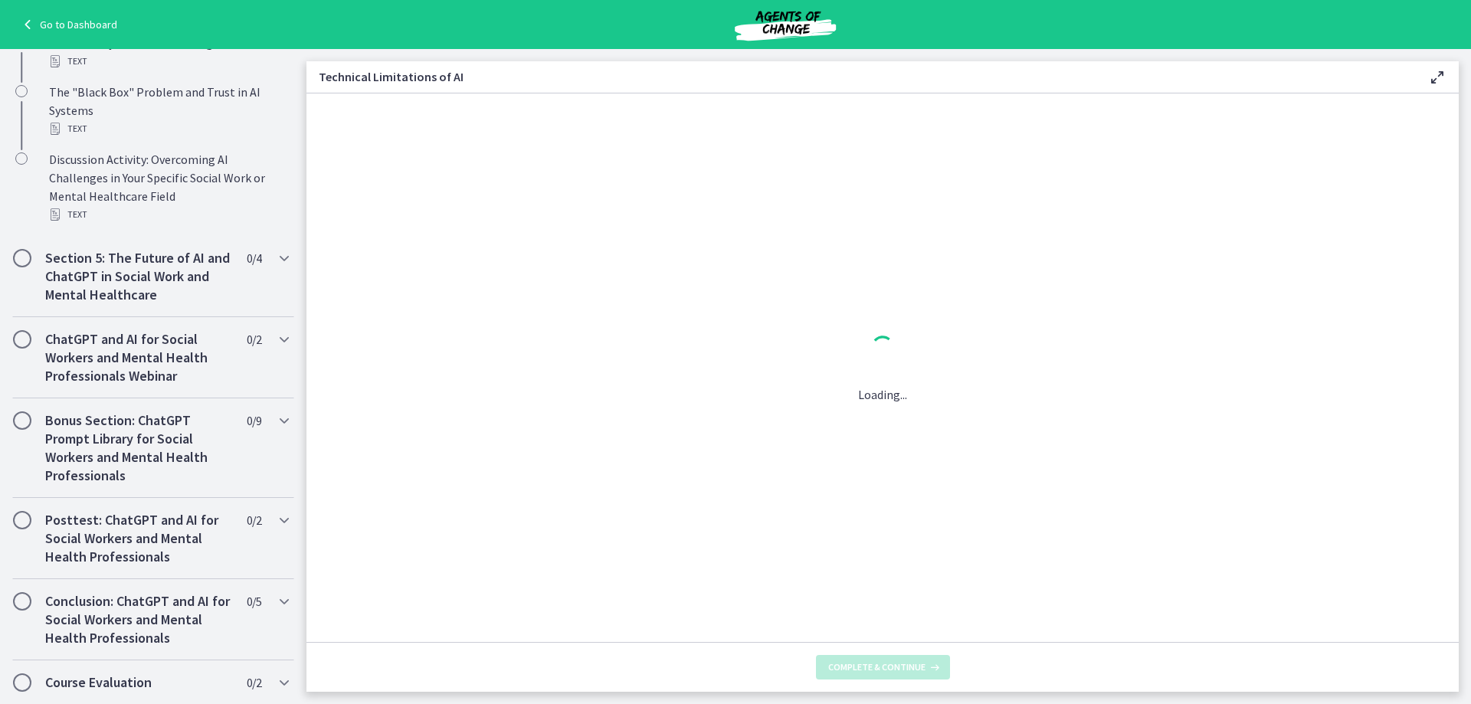
scroll to position [0, 0]
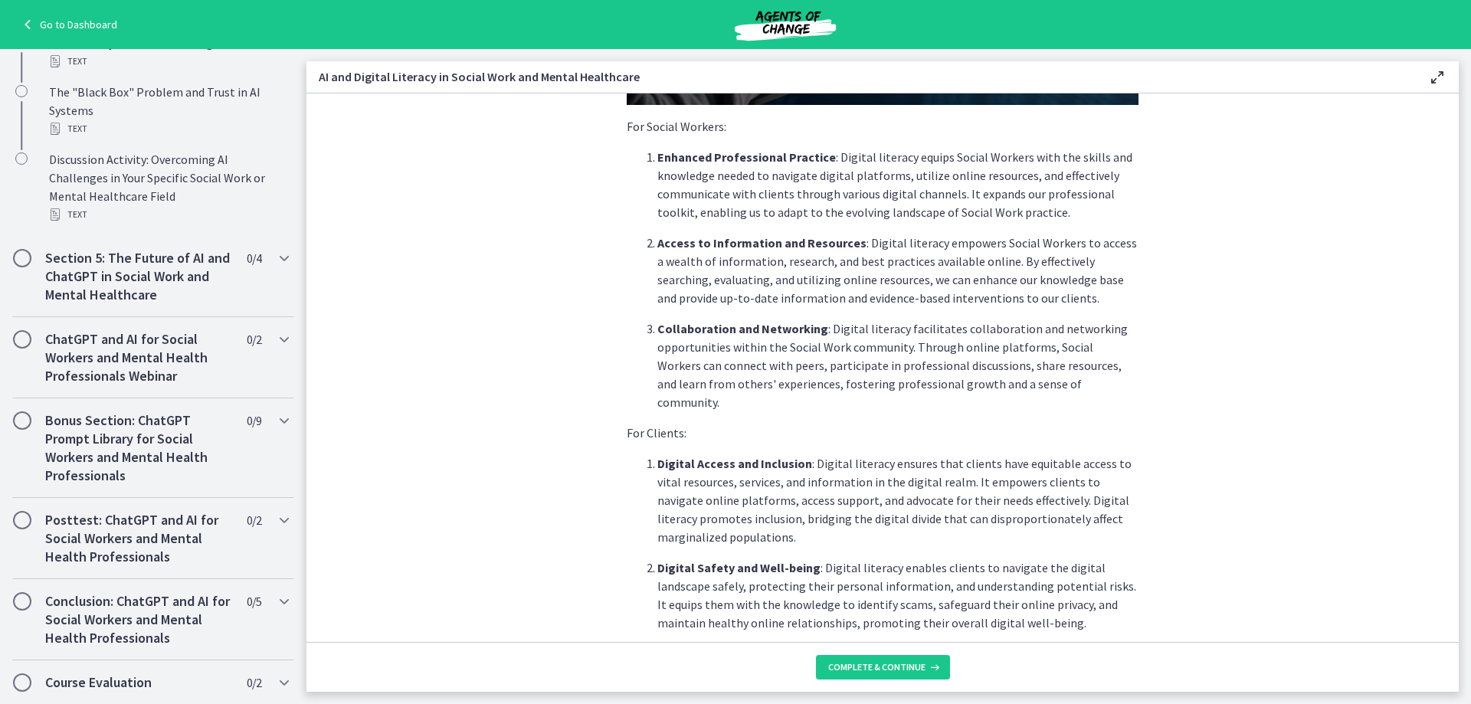
scroll to position [460, 0]
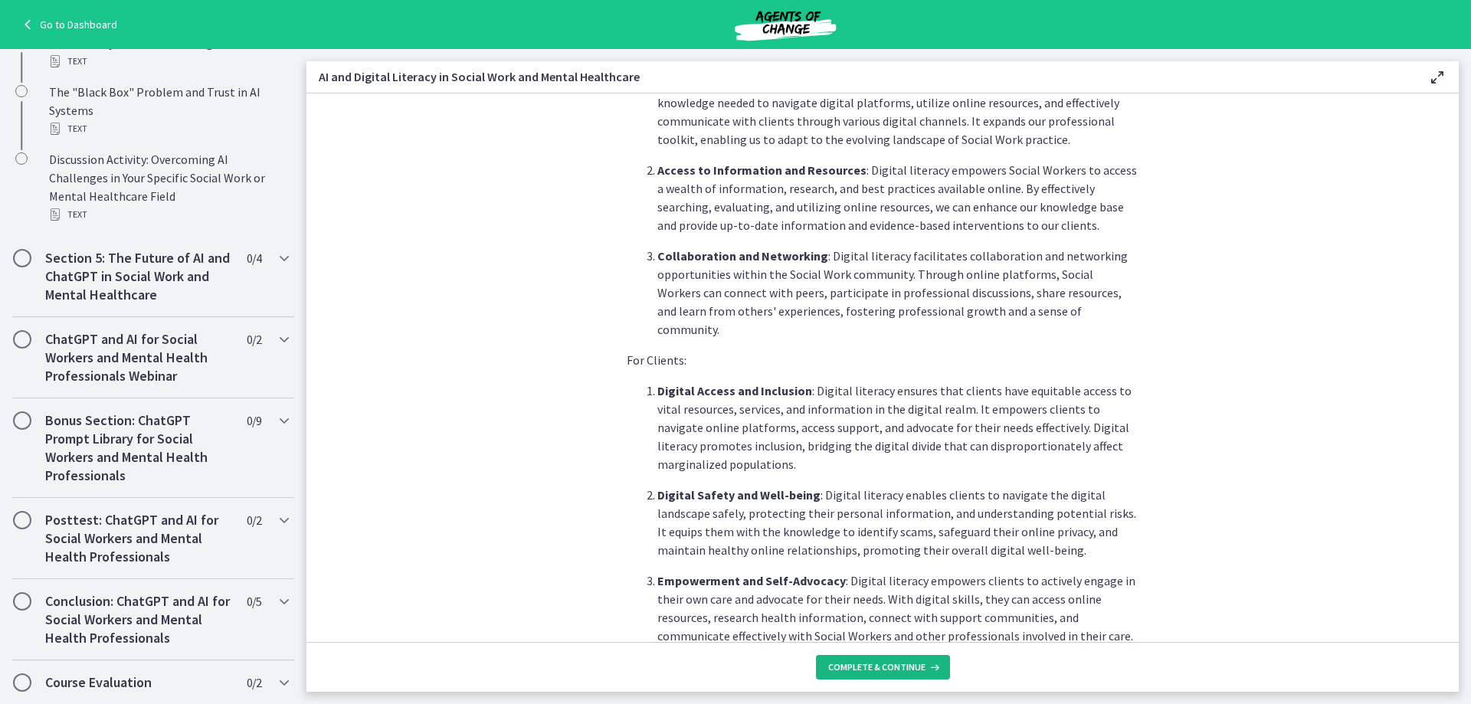
click at [908, 666] on span "Complete & continue" at bounding box center [876, 667] width 97 height 12
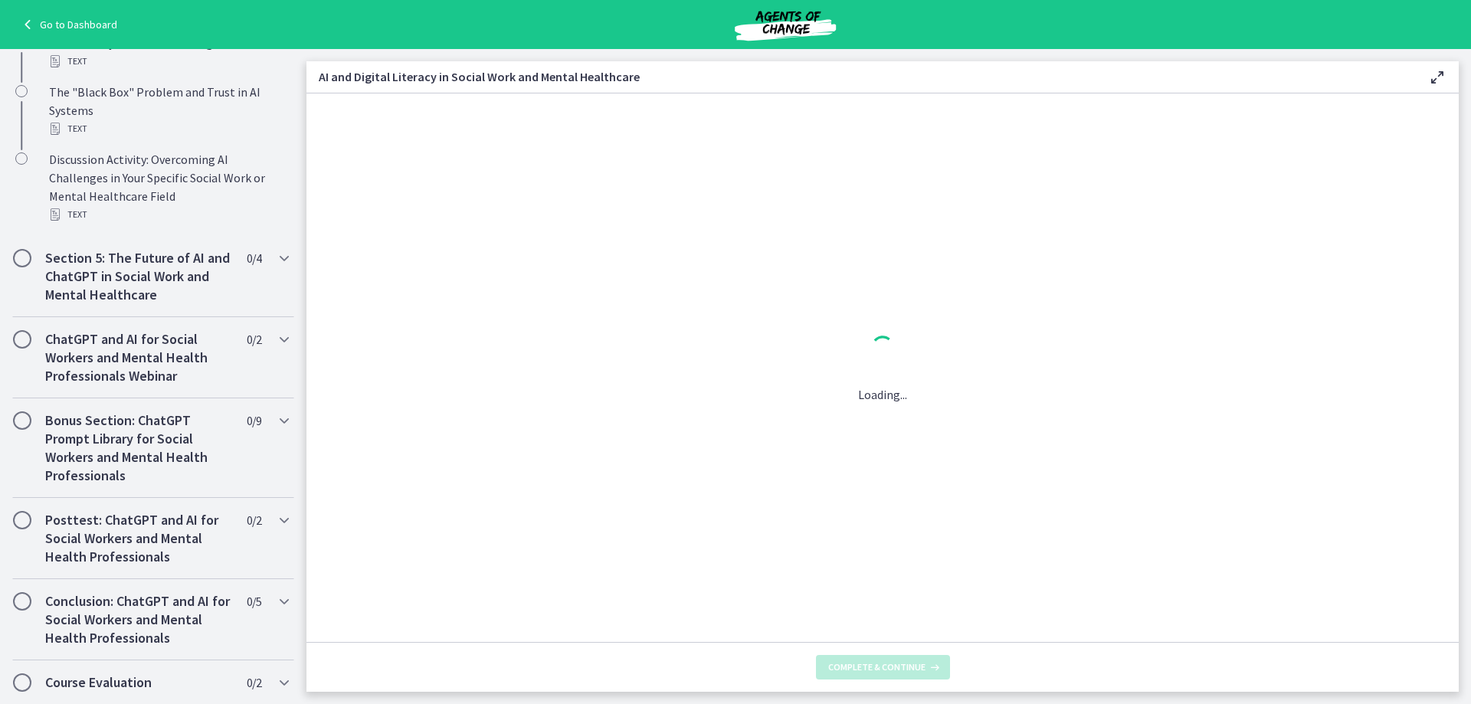
scroll to position [0, 0]
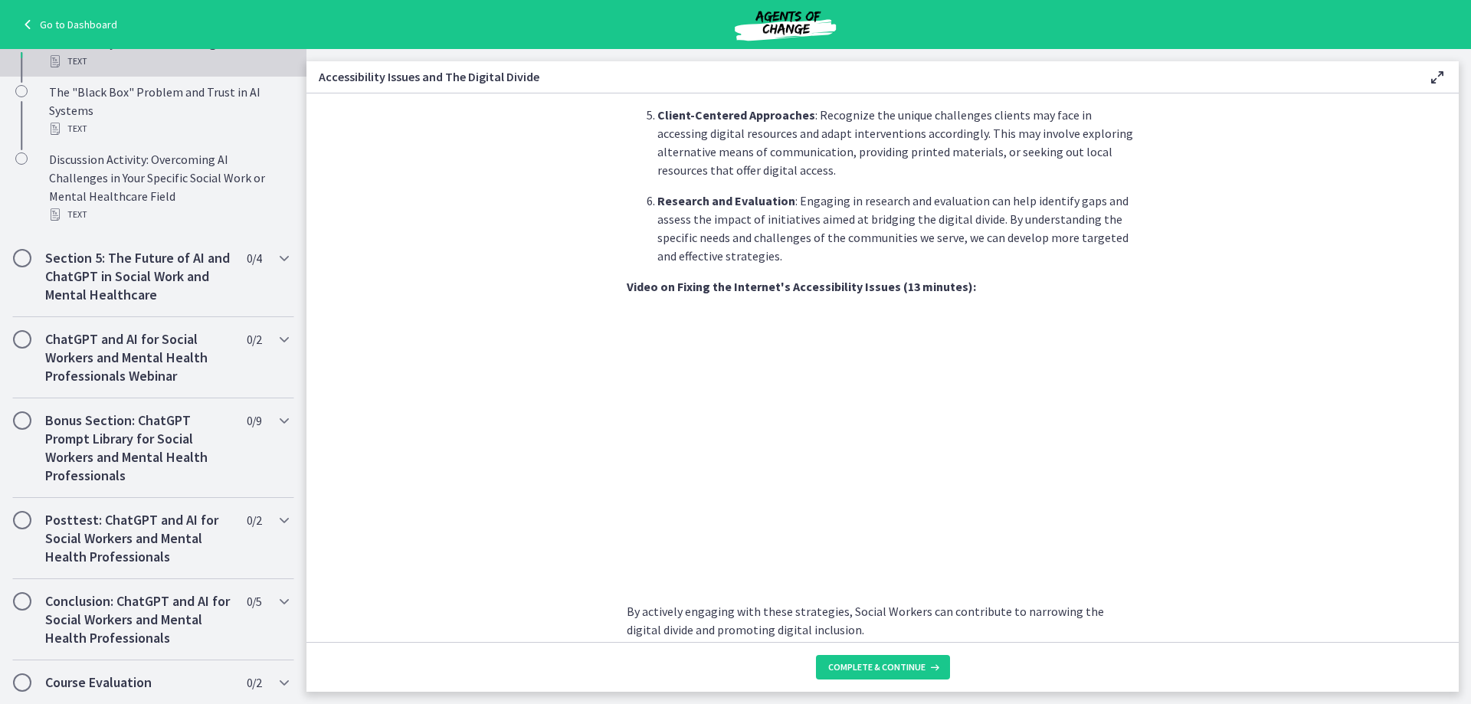
scroll to position [1215, 0]
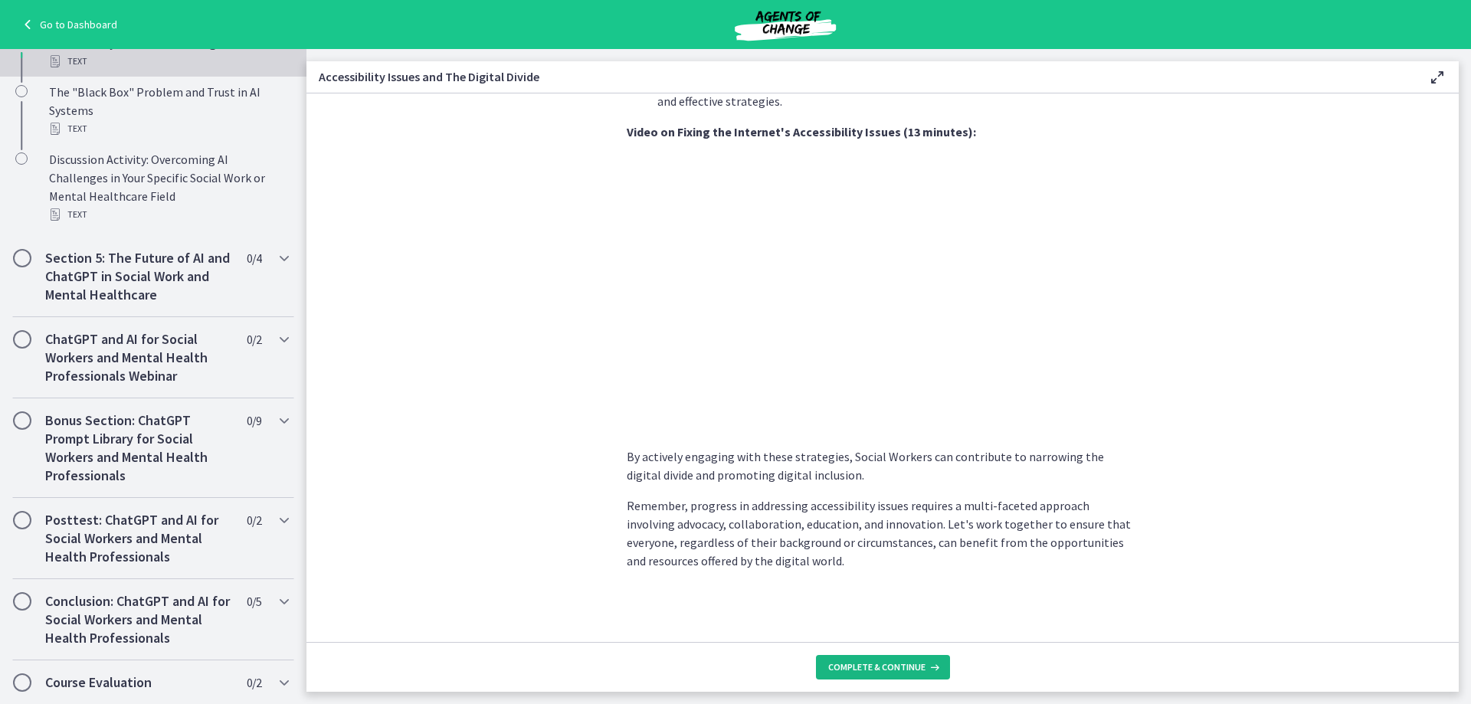
click at [906, 665] on span "Complete & continue" at bounding box center [876, 667] width 97 height 12
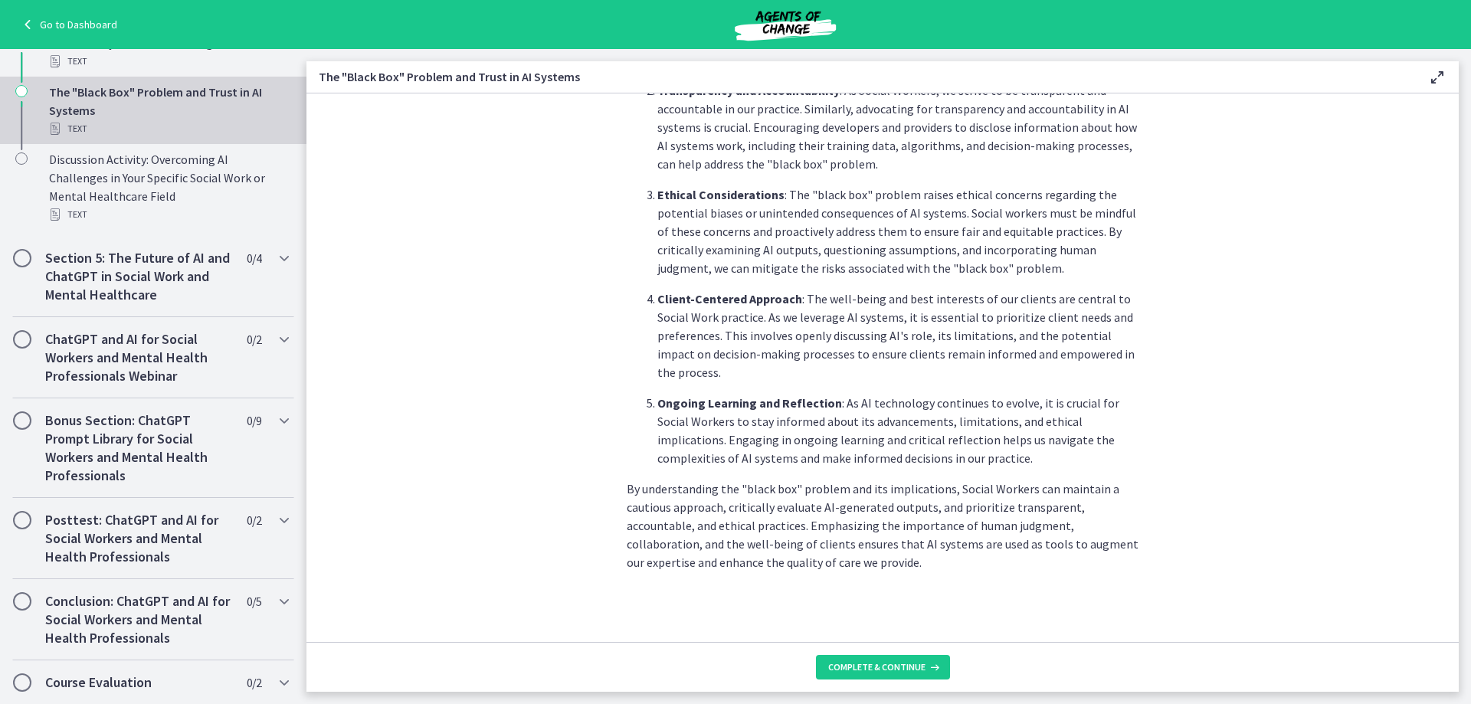
scroll to position [665, 0]
click at [882, 662] on button "Complete & continue" at bounding box center [883, 667] width 134 height 25
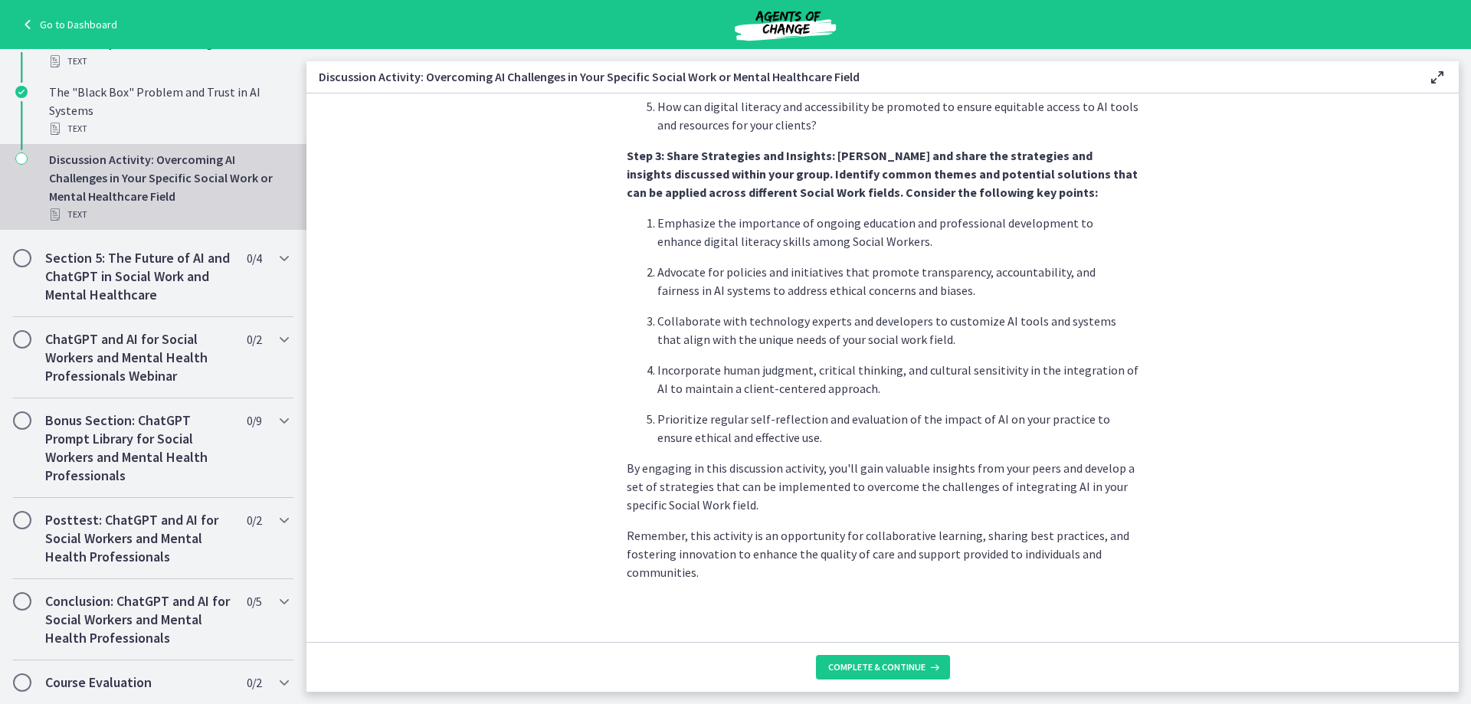
scroll to position [849, 0]
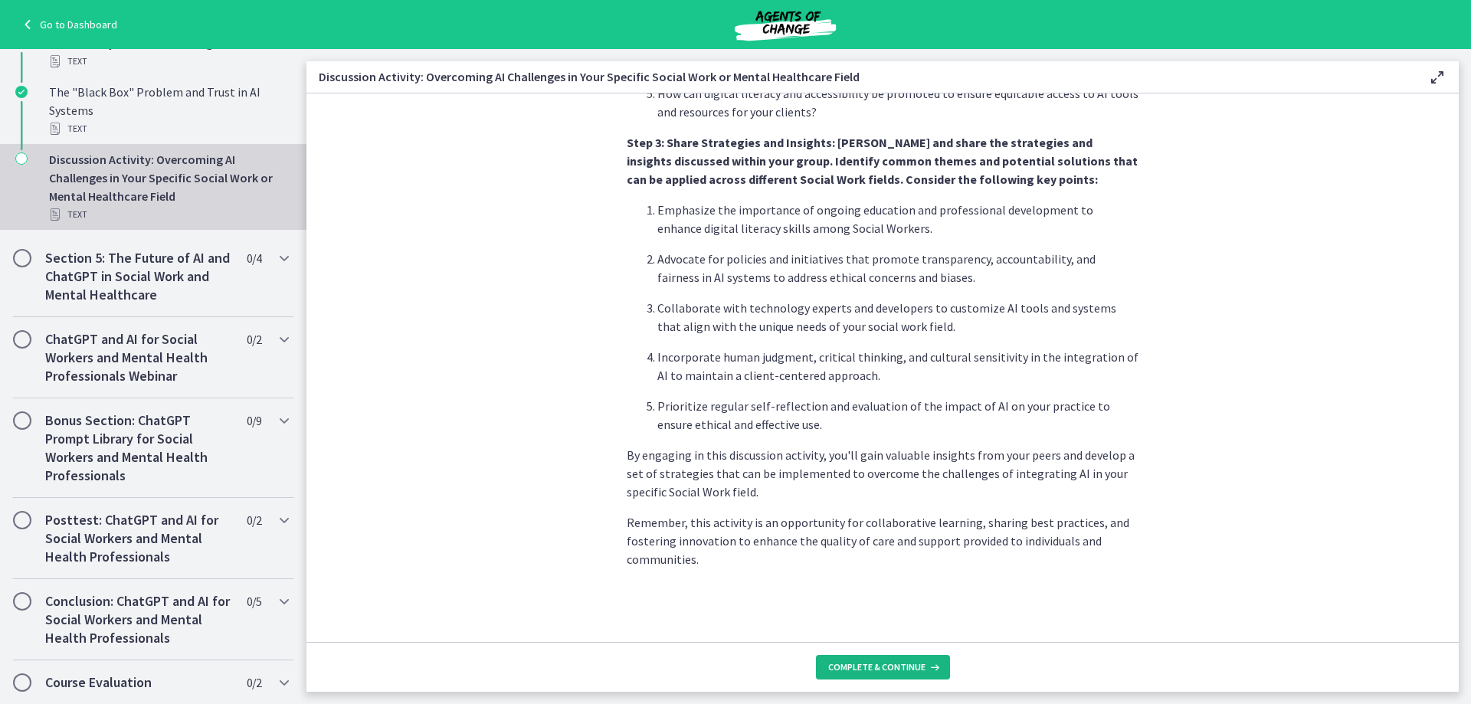
click at [897, 668] on span "Complete & continue" at bounding box center [876, 667] width 97 height 12
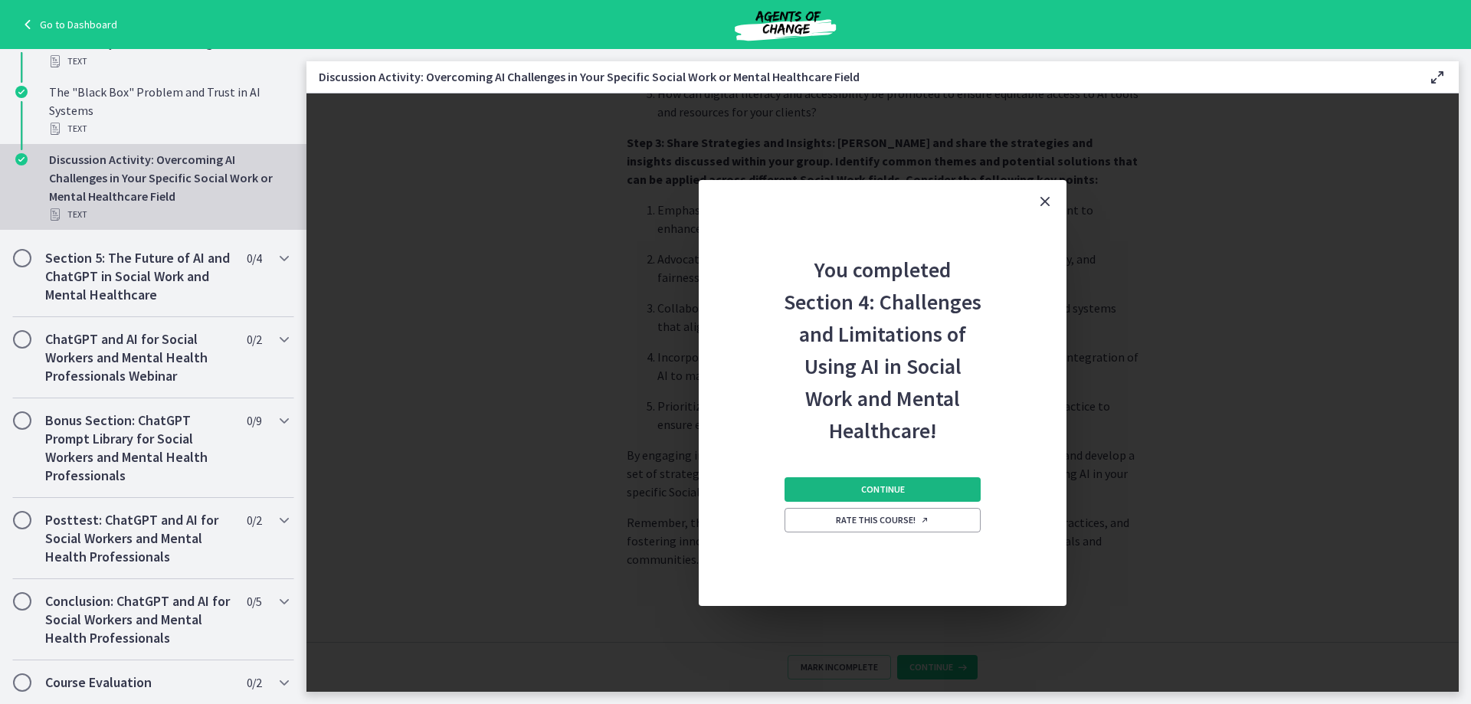
click at [866, 490] on span "Continue" at bounding box center [883, 489] width 44 height 12
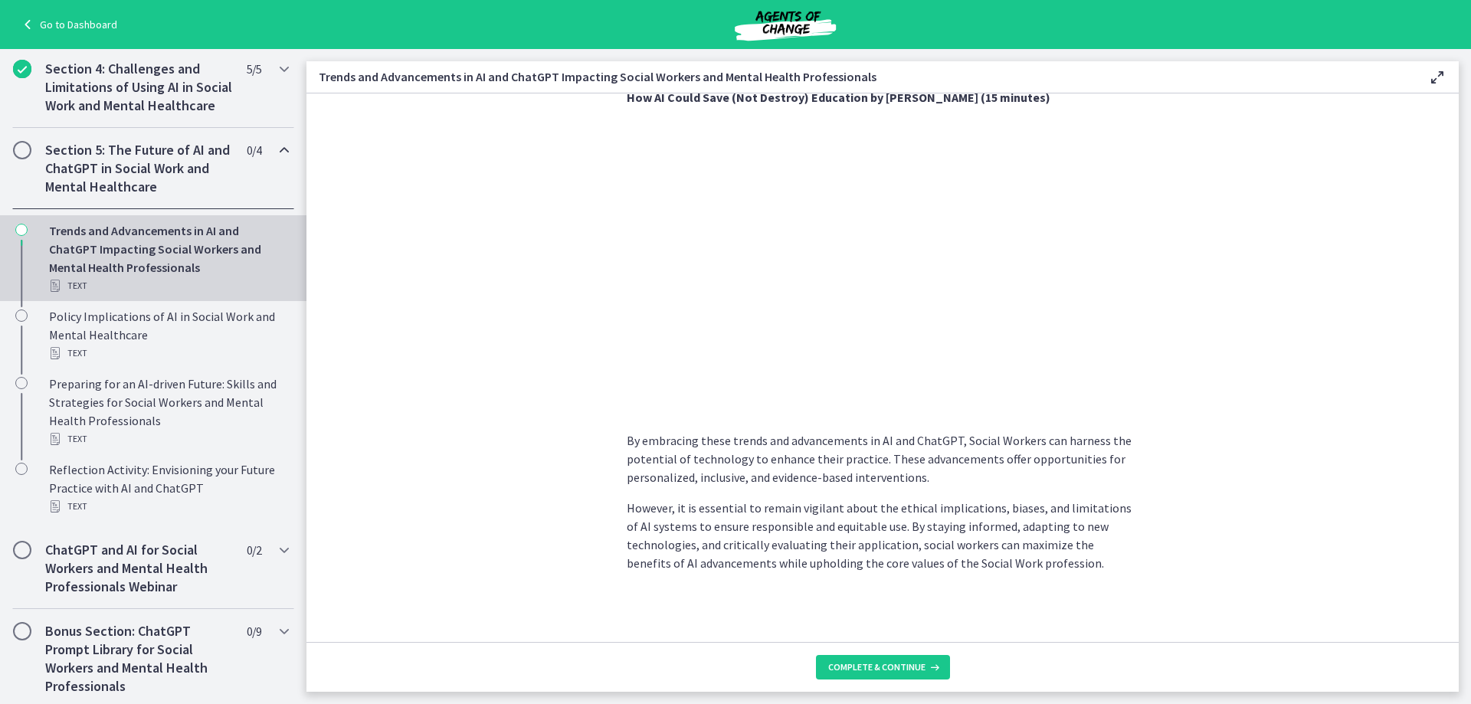
scroll to position [1147, 0]
click at [929, 659] on button "Complete & continue" at bounding box center [883, 667] width 134 height 25
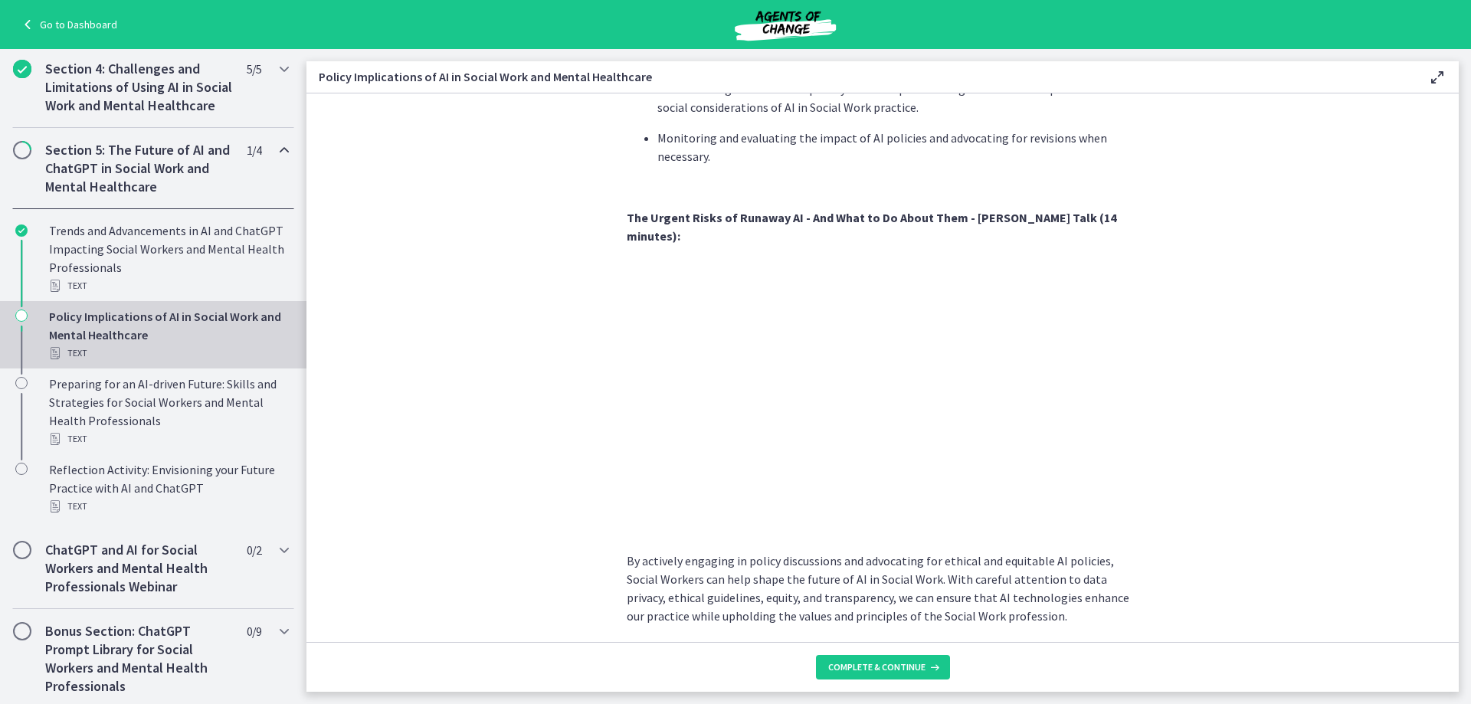
scroll to position [1264, 0]
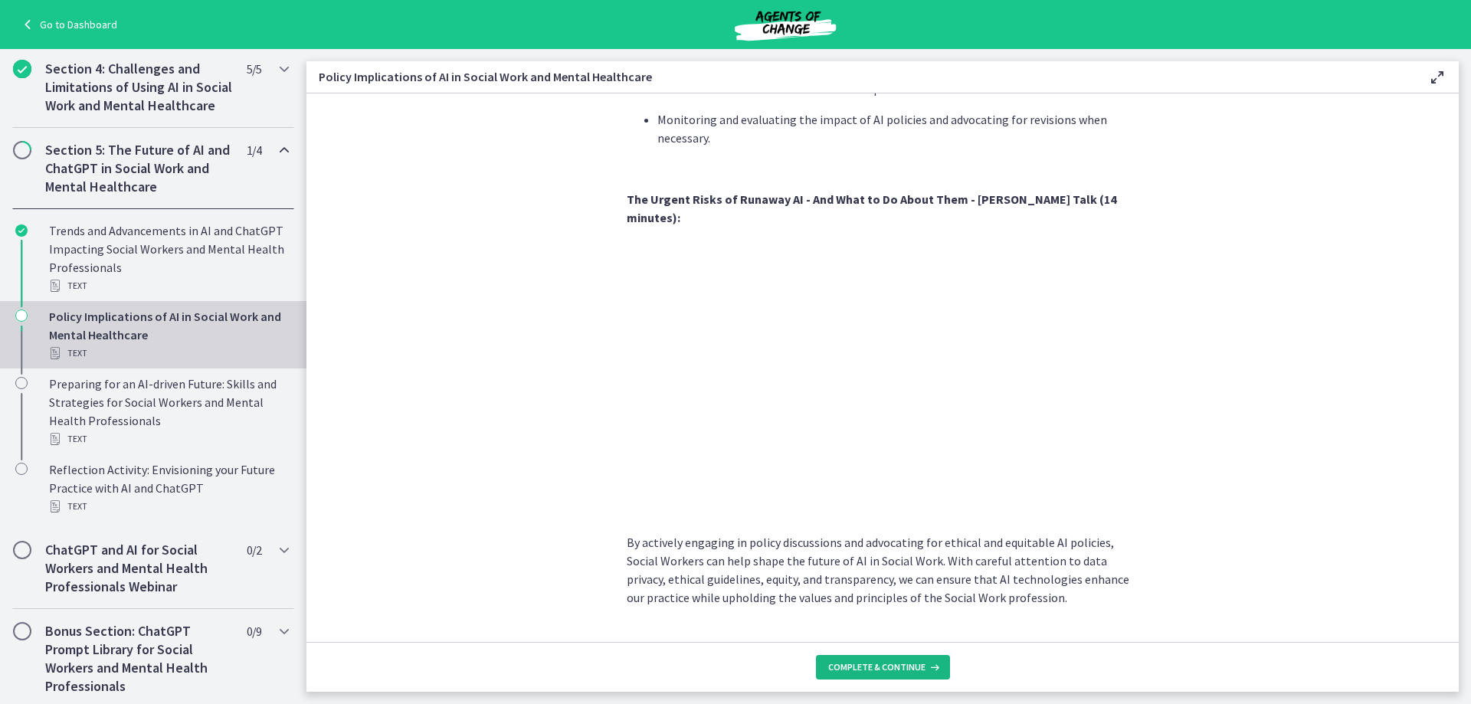
click at [906, 665] on span "Complete & continue" at bounding box center [876, 667] width 97 height 12
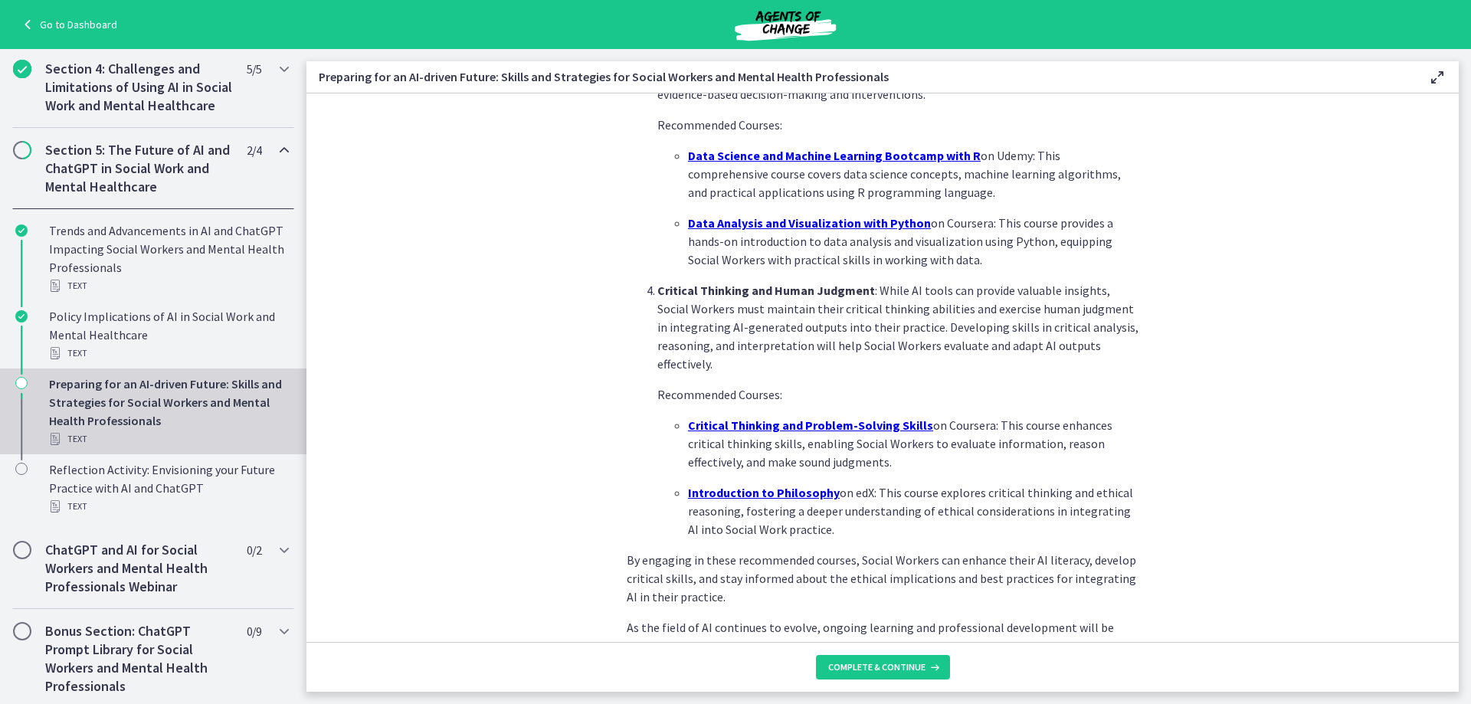
scroll to position [996, 0]
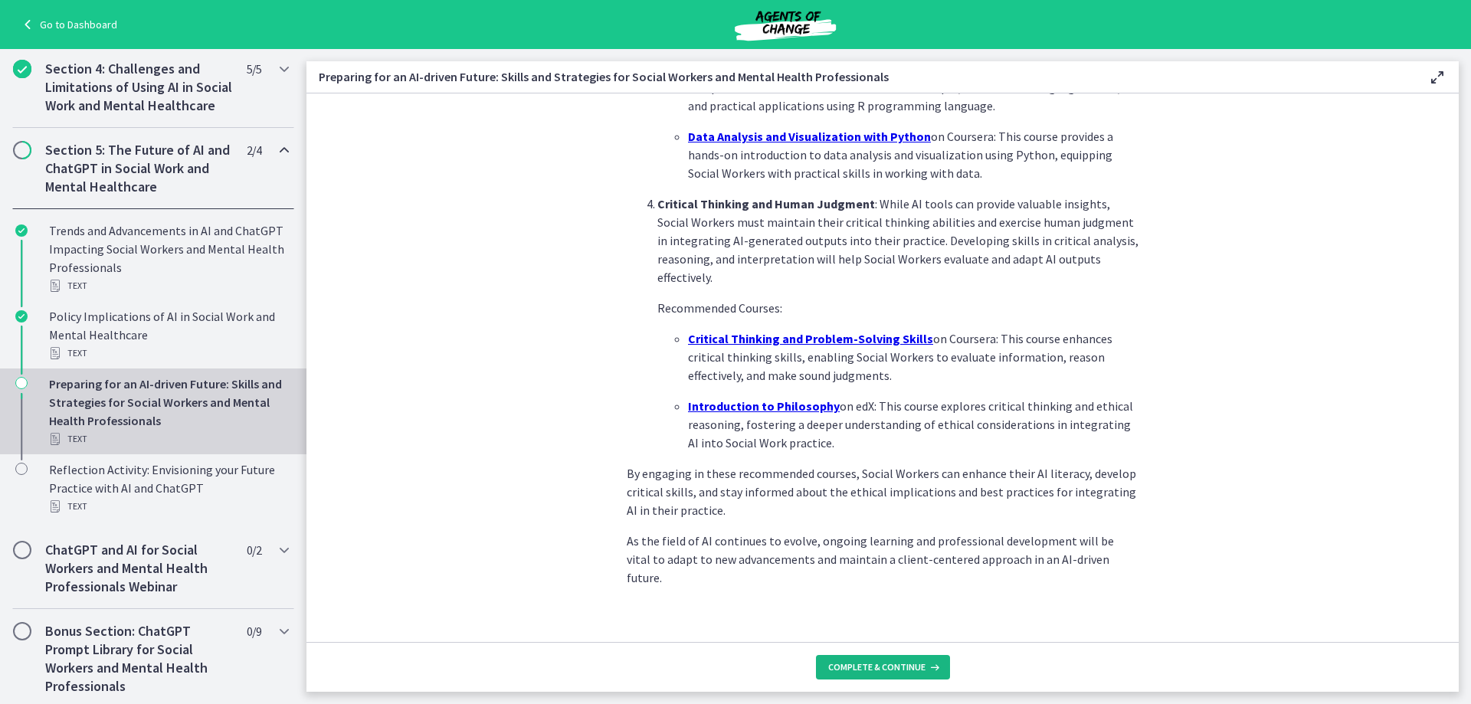
click at [877, 667] on span "Complete & continue" at bounding box center [876, 667] width 97 height 12
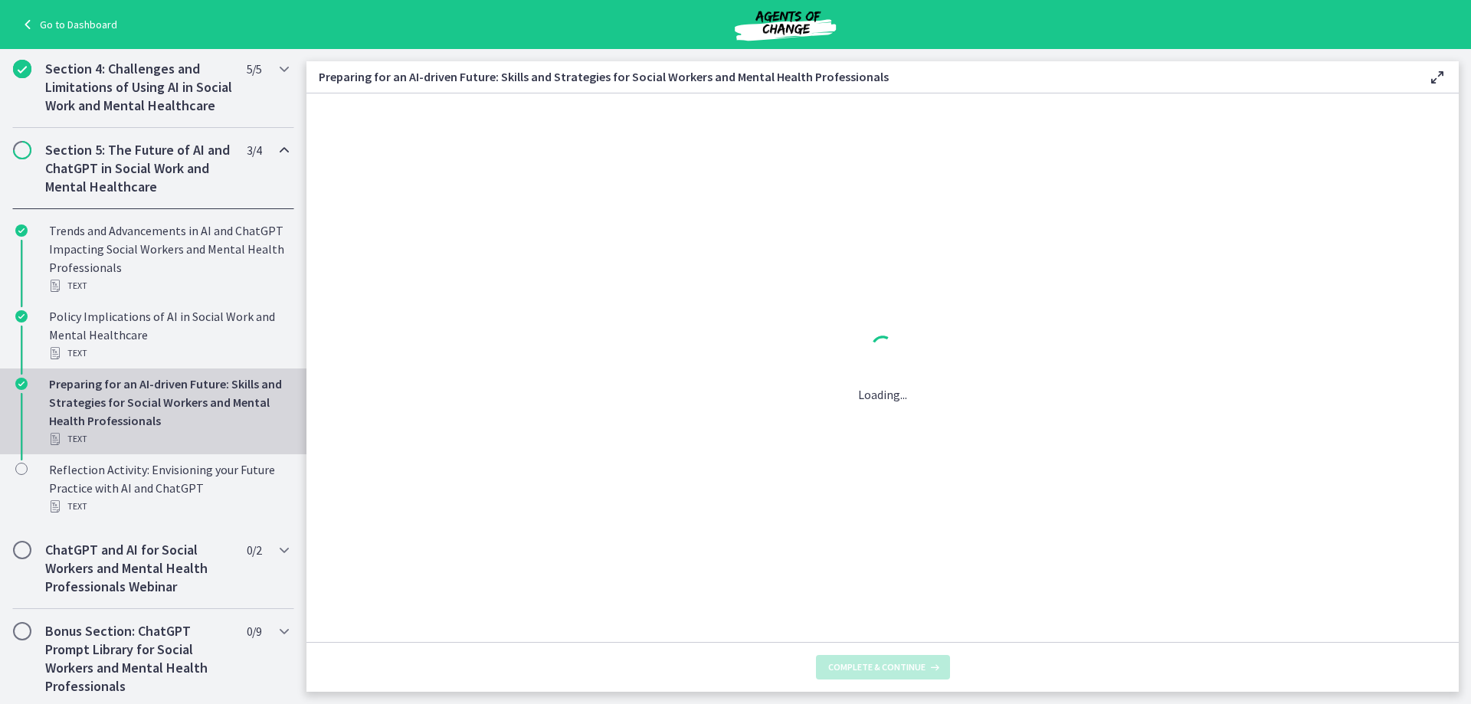
scroll to position [0, 0]
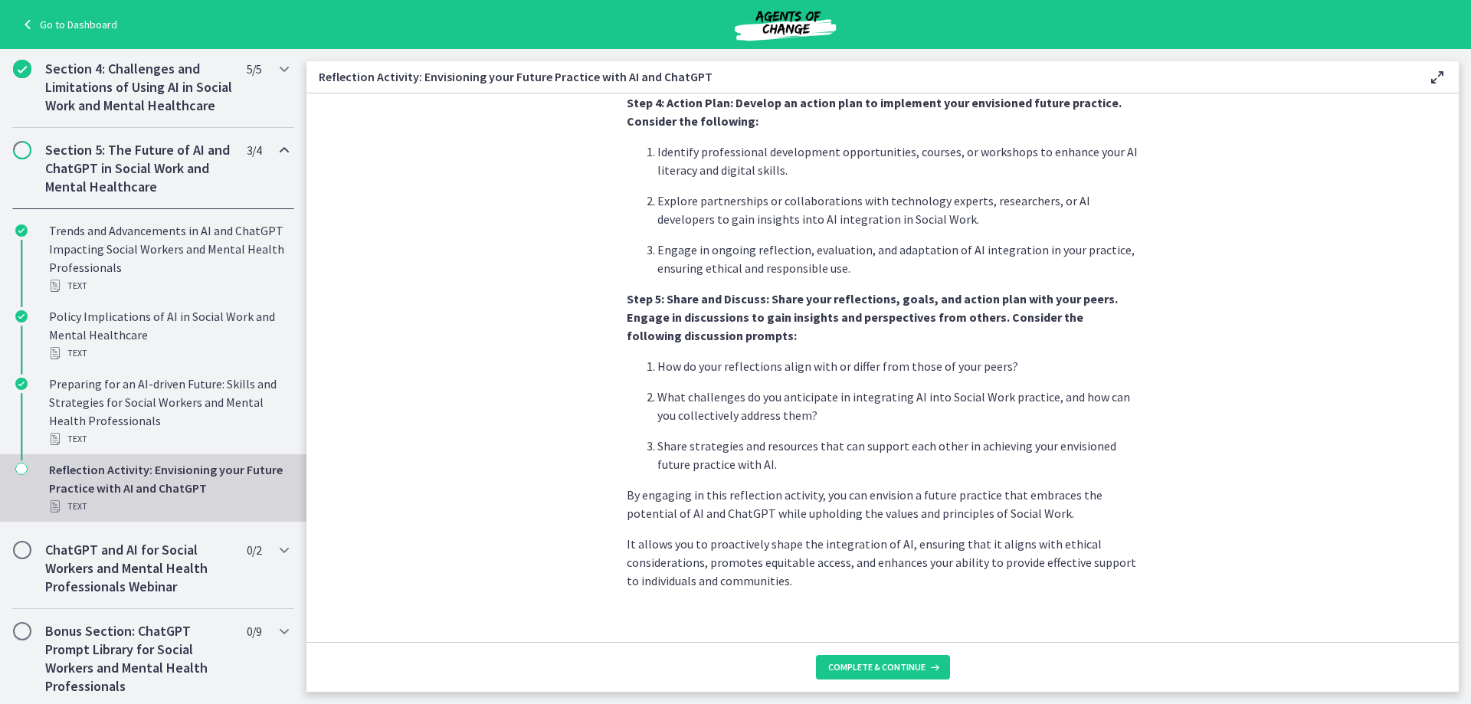
scroll to position [1204, 0]
click at [947, 667] on button "Complete & continue" at bounding box center [883, 667] width 134 height 25
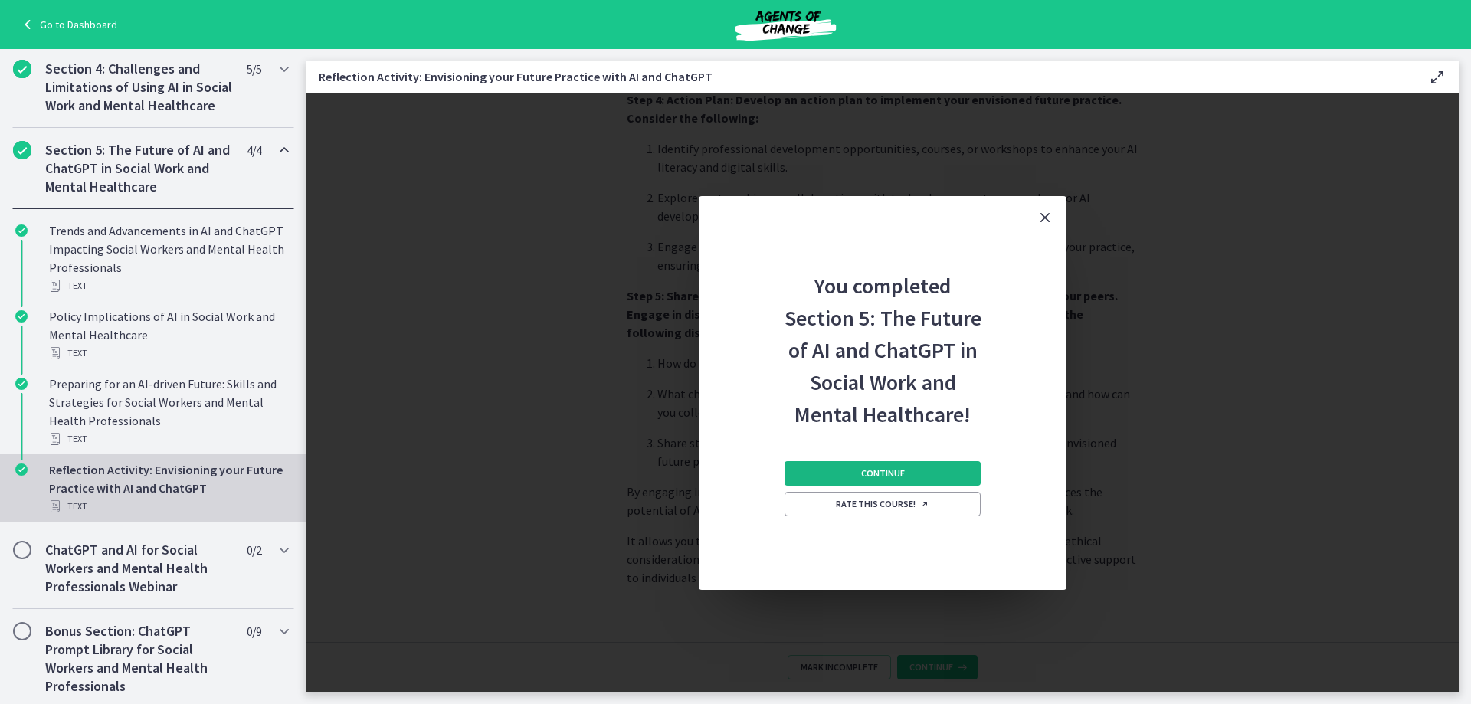
click at [915, 471] on button "Continue" at bounding box center [882, 473] width 196 height 25
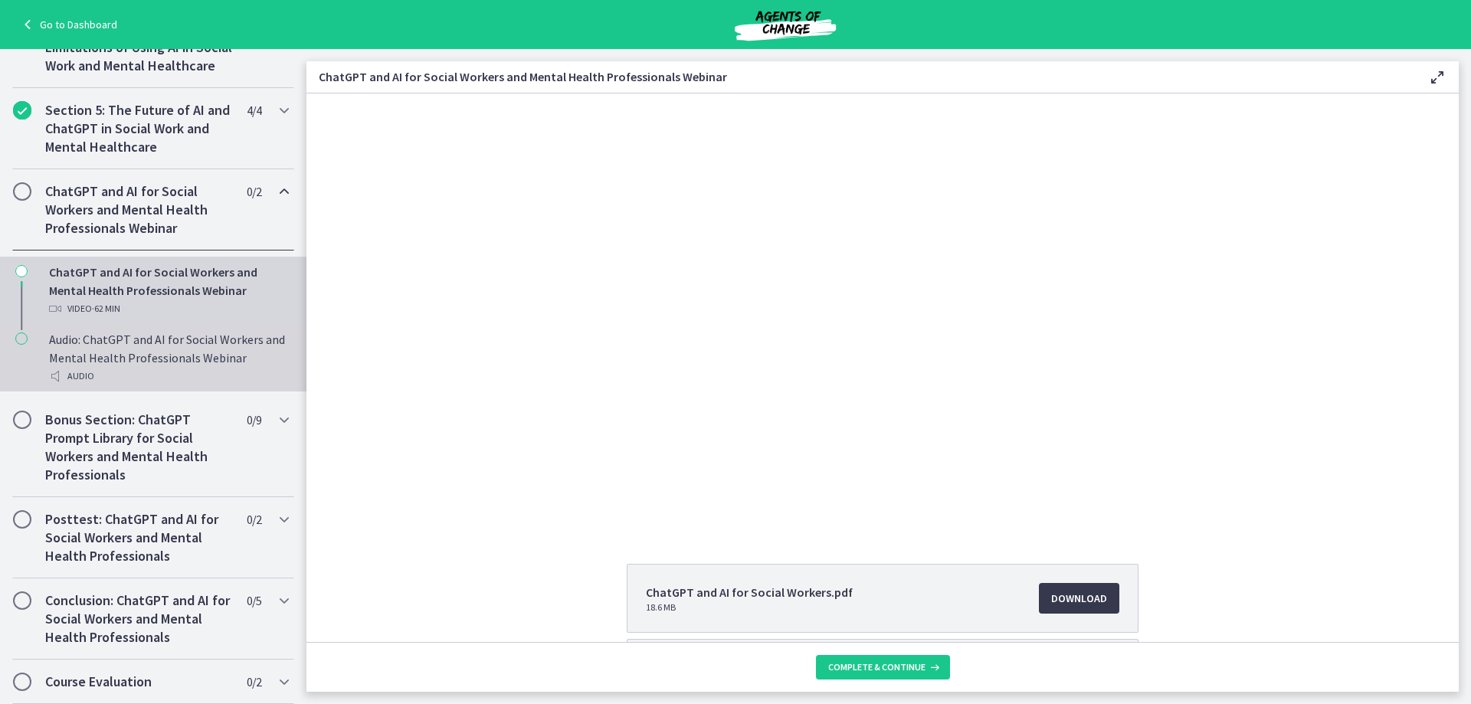
scroll to position [601, 0]
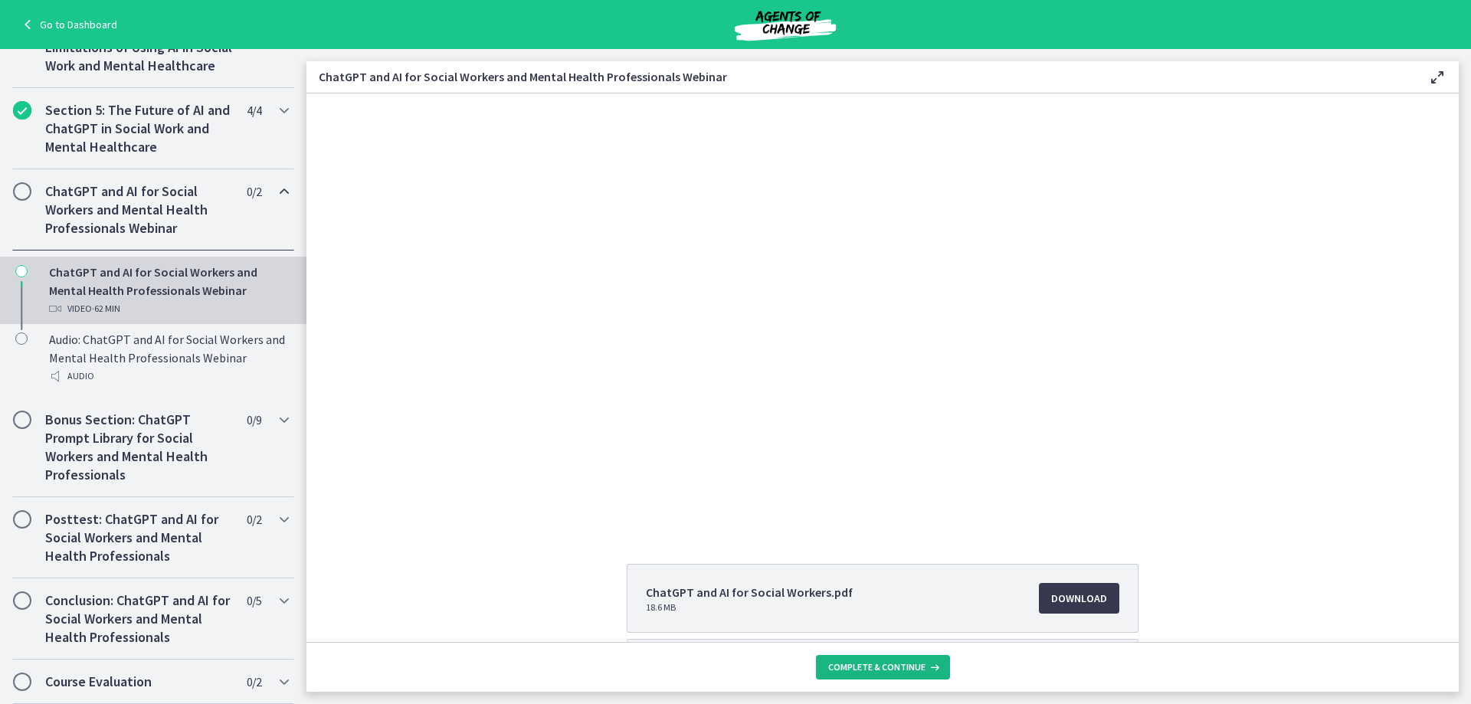
click at [848, 664] on span "Complete & continue" at bounding box center [876, 667] width 97 height 12
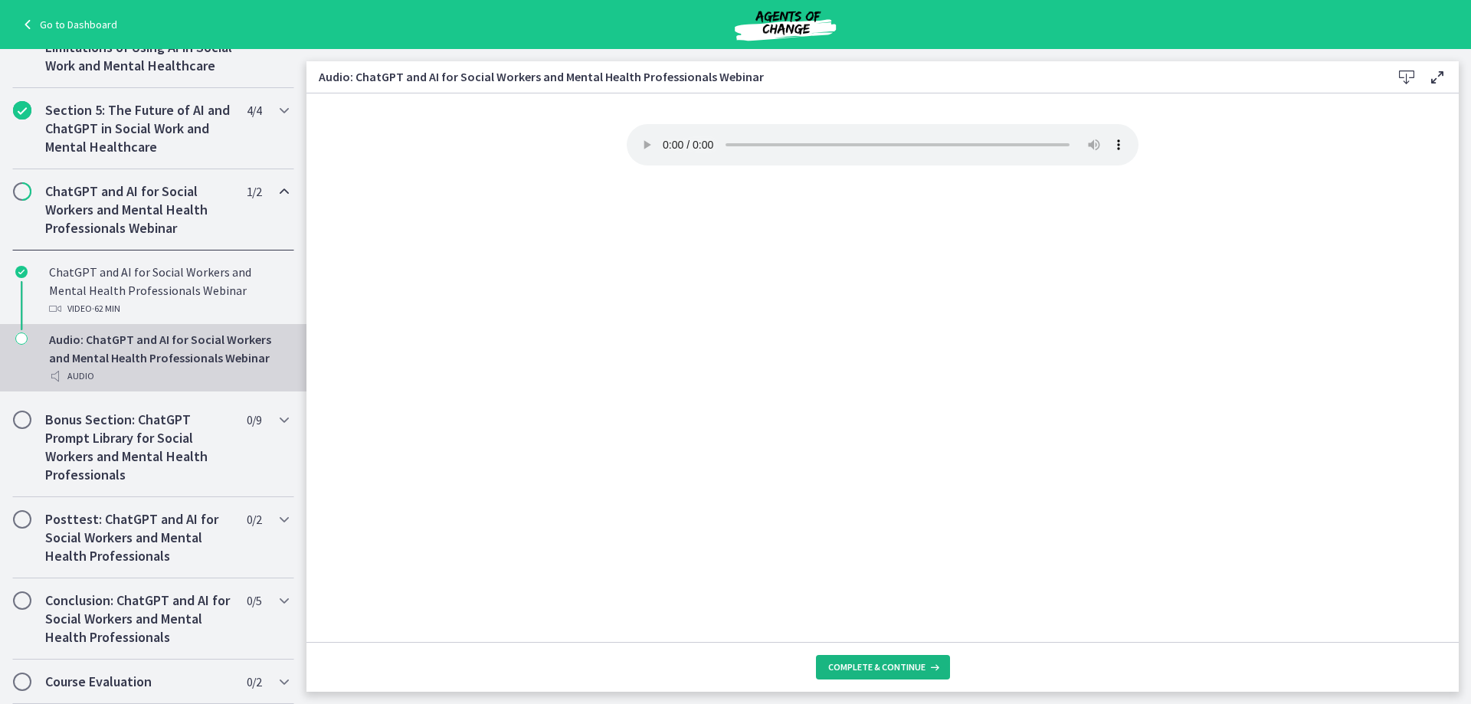
click at [888, 666] on span "Complete & continue" at bounding box center [876, 667] width 97 height 12
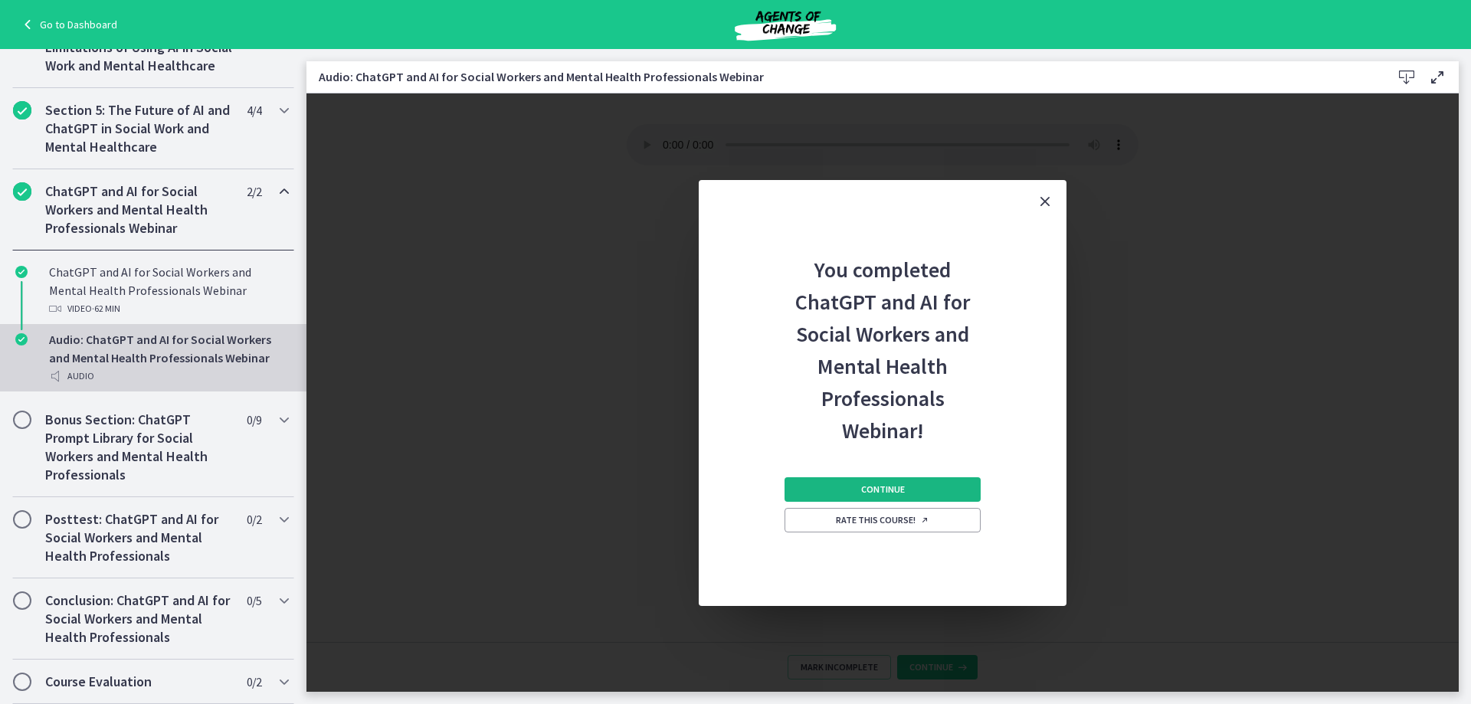
click at [837, 490] on button "Continue" at bounding box center [882, 489] width 196 height 25
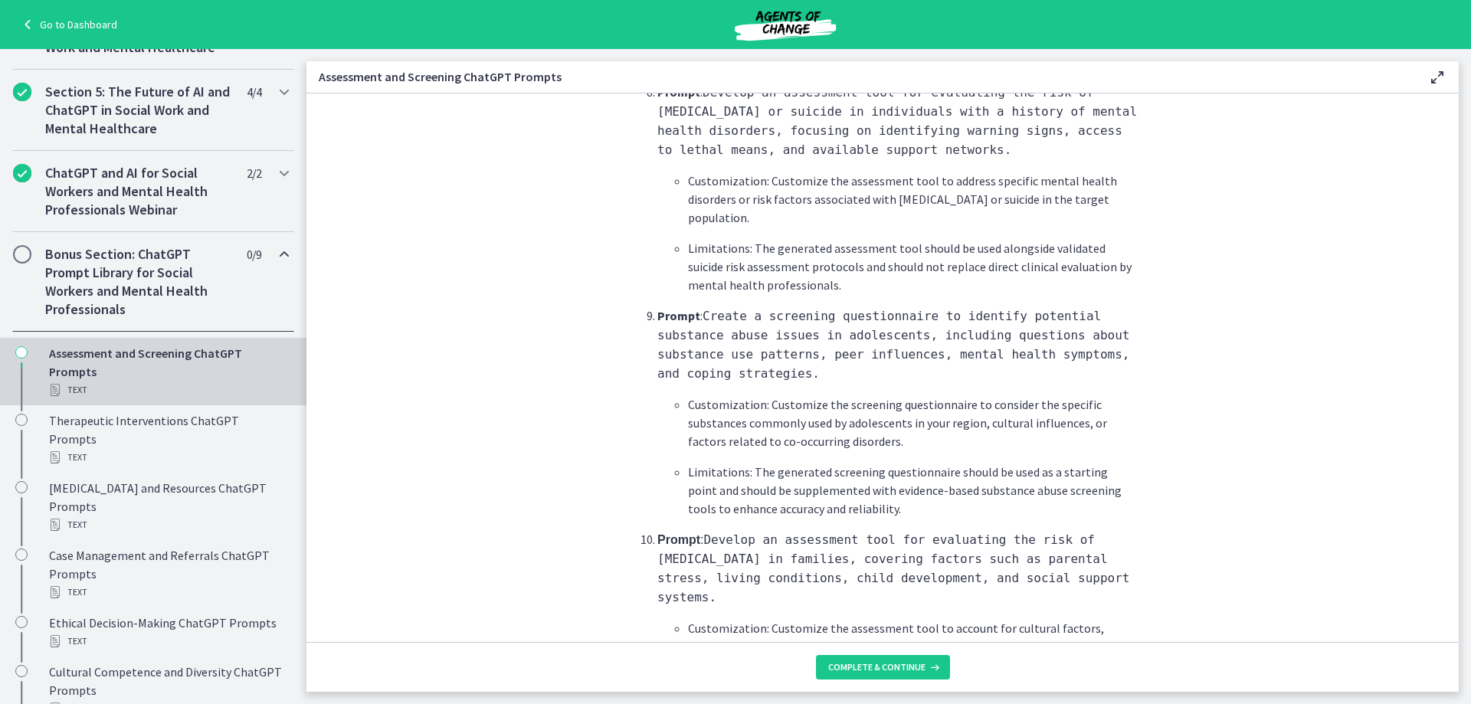
scroll to position [2145, 0]
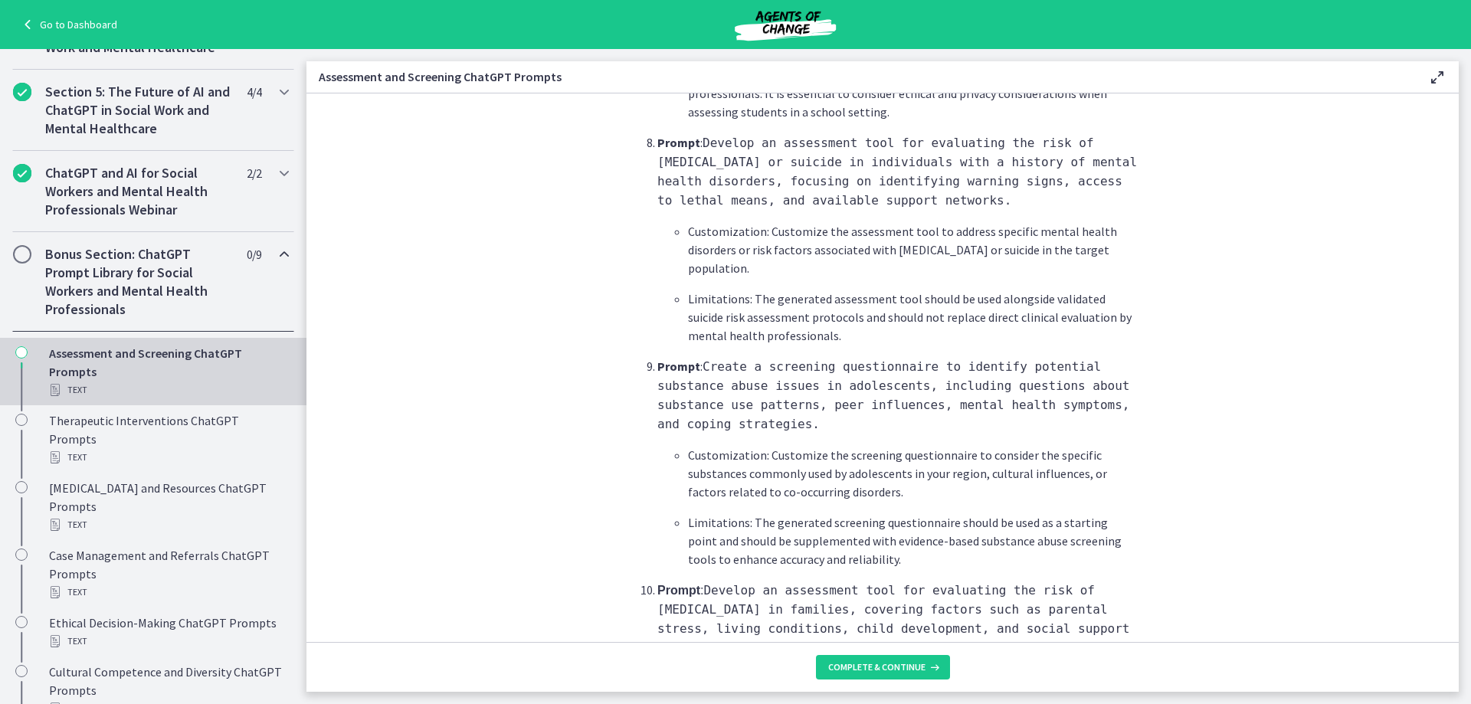
click at [1235, 335] on section "What is this collection of prompts? Prompts that can help social workers gather…" at bounding box center [882, 367] width 1152 height 548
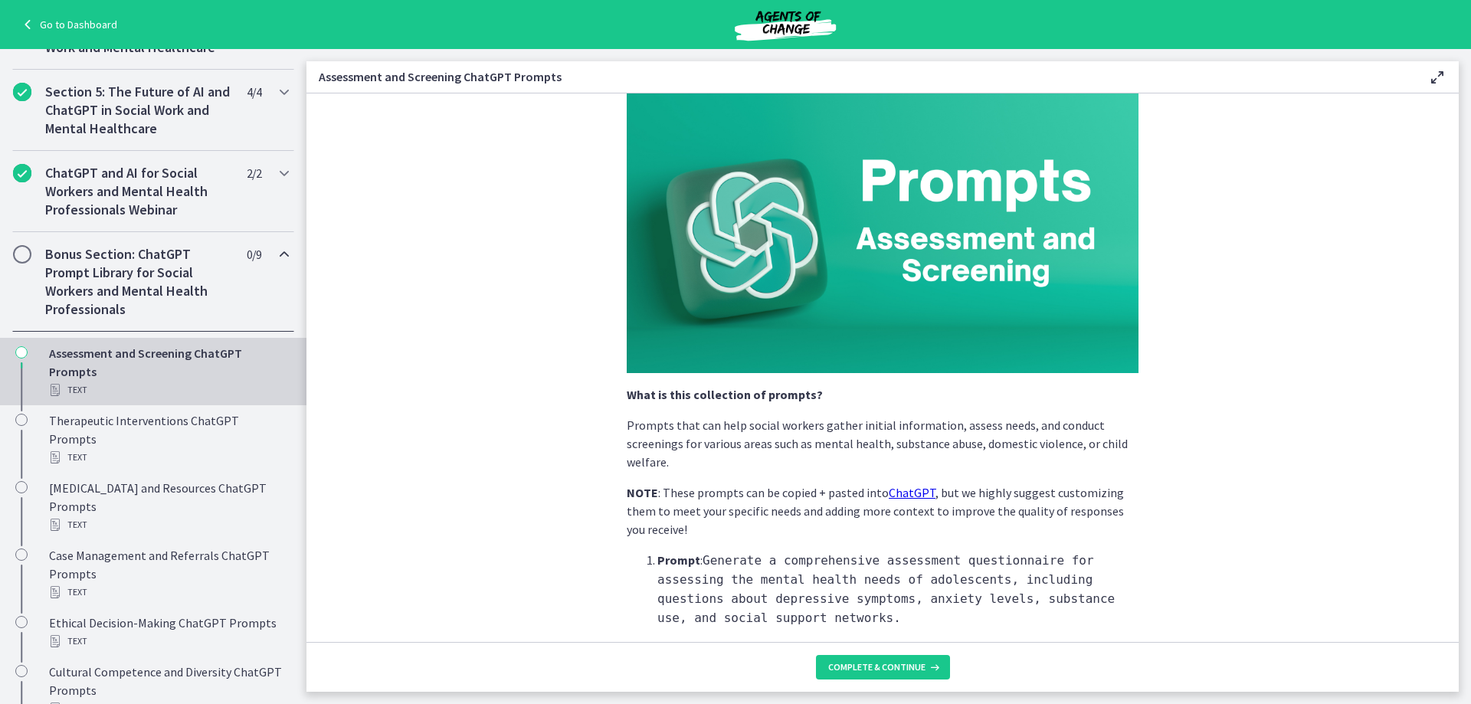
scroll to position [230, 0]
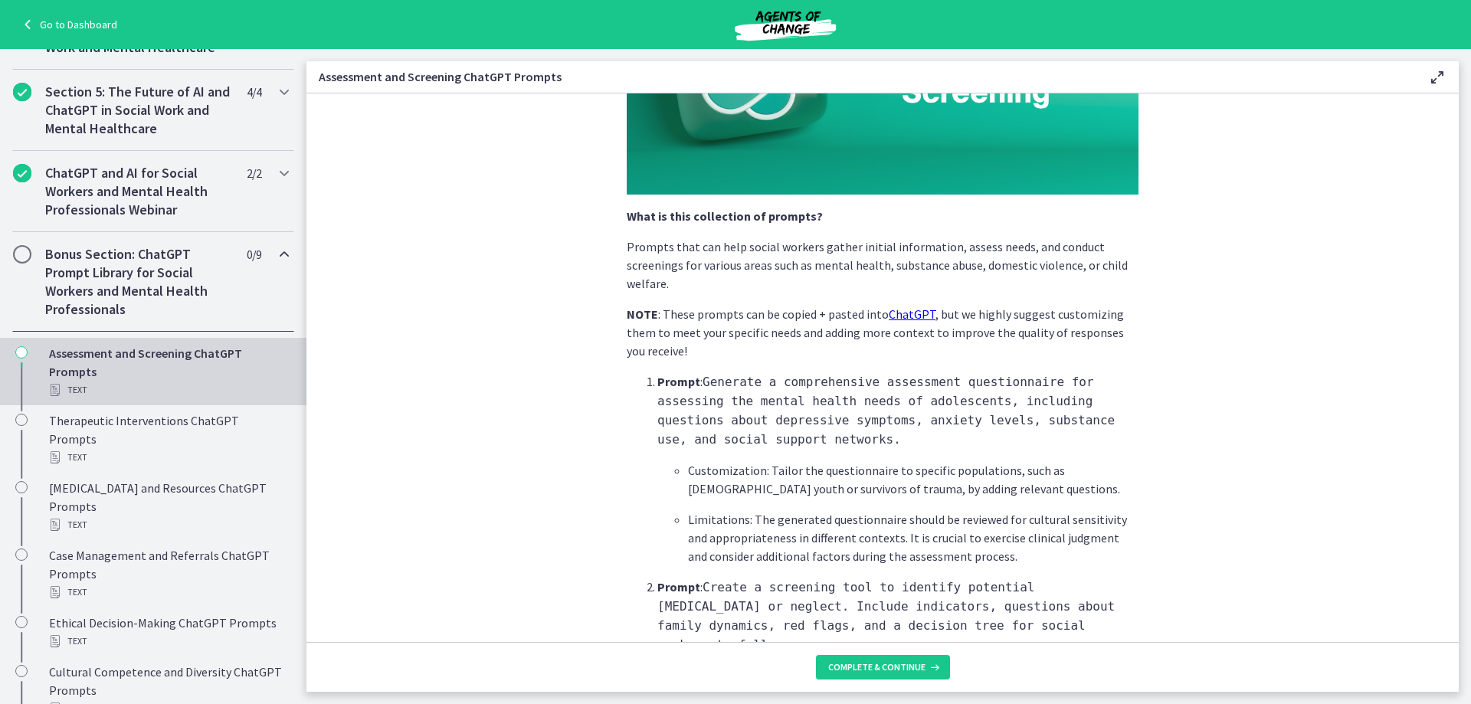
click at [889, 319] on link "ChatGPT" at bounding box center [912, 313] width 47 height 15
drag, startPoint x: 652, startPoint y: 420, endPoint x: 669, endPoint y: 429, distance: 19.2
click at [669, 429] on p "Prompt : Generate a comprehensive assessment questionnaire for assessing the me…" at bounding box center [897, 410] width 481 height 77
click at [761, 443] on p "Prompt : Generate a comprehensive assessment questionnaire for assessing the me…" at bounding box center [897, 410] width 481 height 77
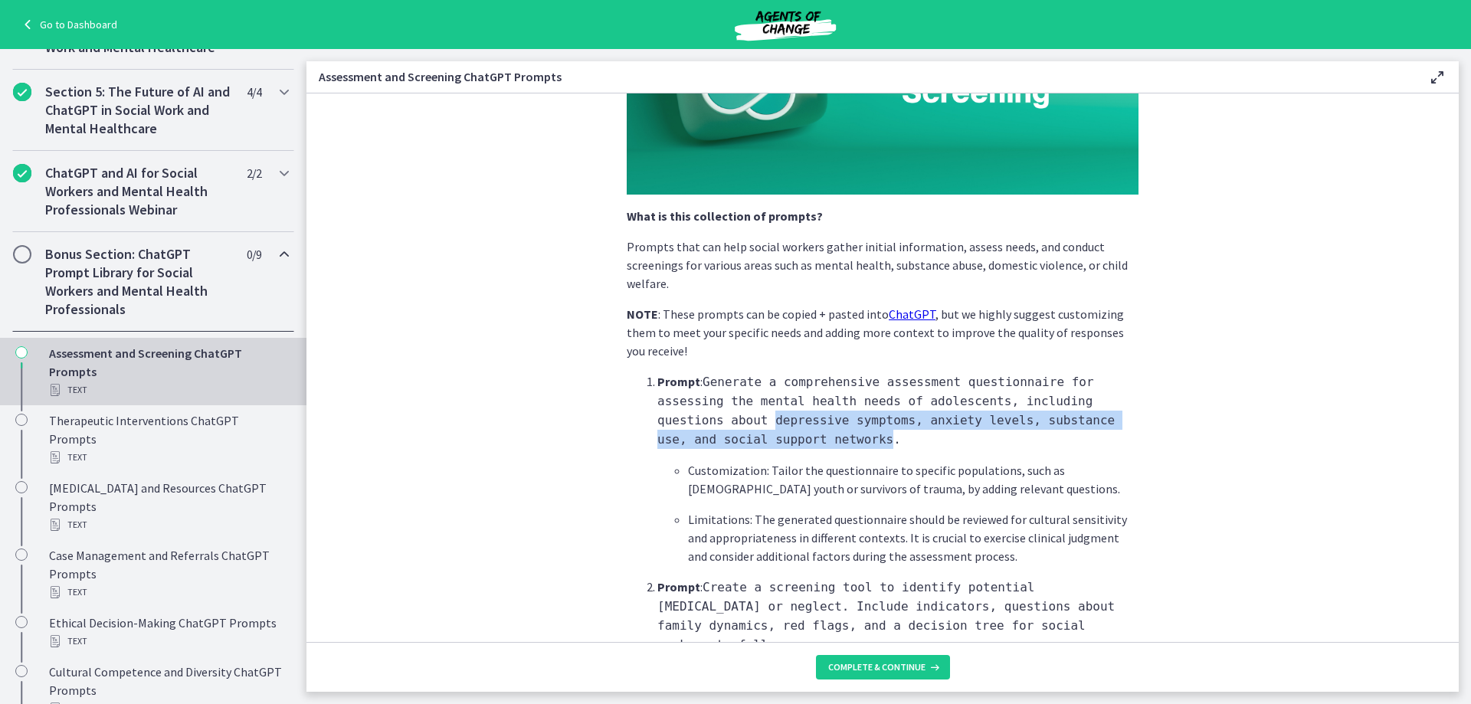
drag, startPoint x: 653, startPoint y: 421, endPoint x: 707, endPoint y: 443, distance: 57.7
click at [707, 443] on code "Generate a comprehensive assessment questionnaire for assessing the mental heal…" at bounding box center [885, 411] width 457 height 72
click at [715, 443] on p "Prompt : Generate a comprehensive assessment questionnaire for assessing the me…" at bounding box center [897, 410] width 481 height 77
copy code "depressive symptoms, anxiety levels, substance use, and social support networks."
click at [885, 656] on button "Complete & continue" at bounding box center [883, 667] width 134 height 25
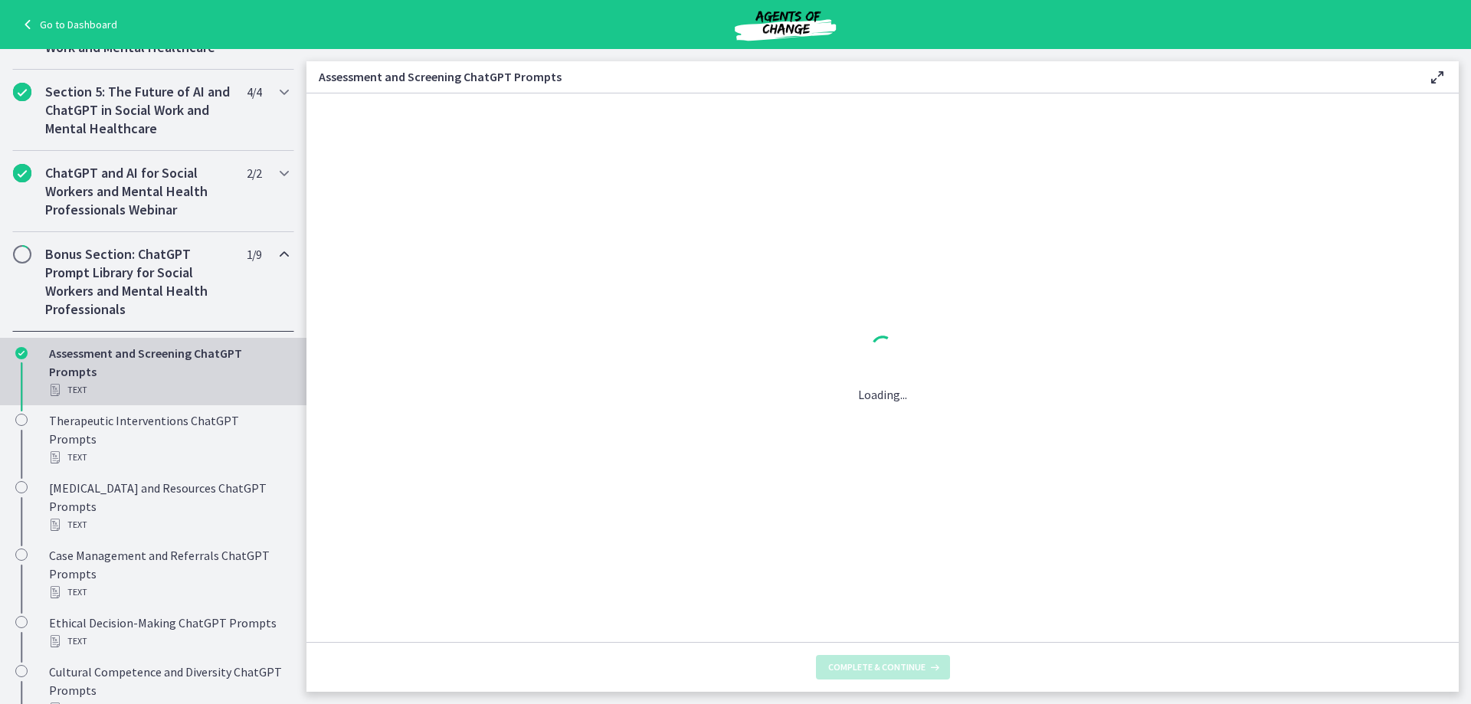
scroll to position [0, 0]
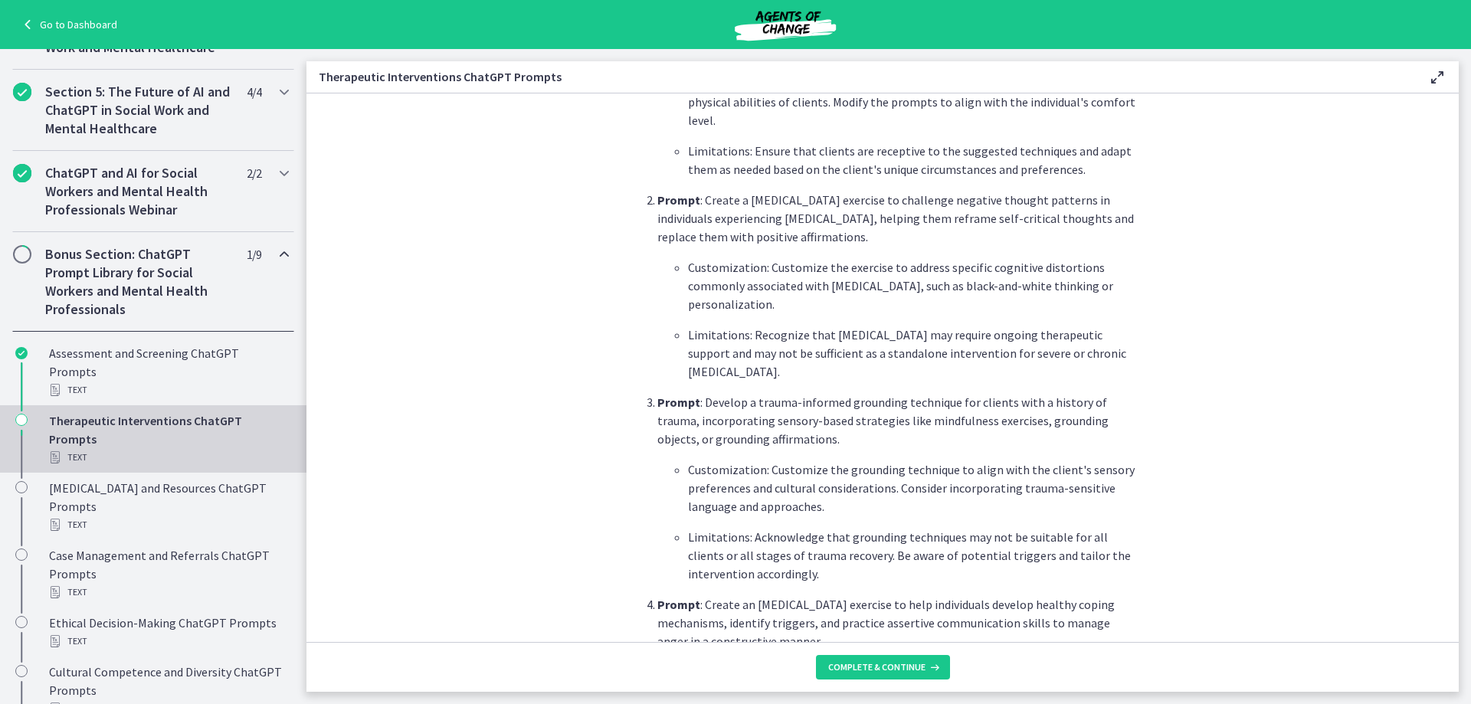
scroll to position [613, 0]
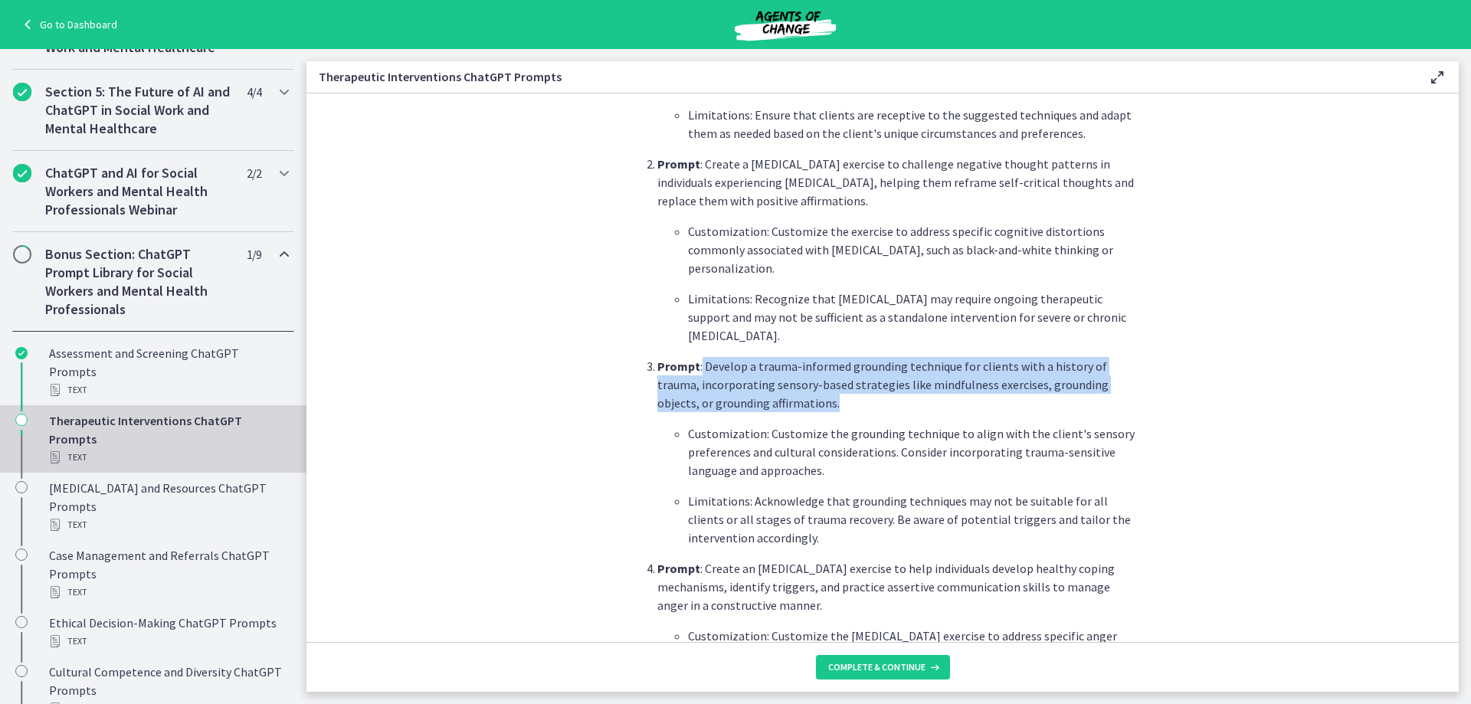
drag, startPoint x: 696, startPoint y: 364, endPoint x: 794, endPoint y: 399, distance: 104.2
click at [794, 399] on p "Prompt : Develop a trauma-informed grounding technique for clients with a histo…" at bounding box center [897, 384] width 481 height 55
copy p "Develop a trauma-informed grounding technique for clients with a history of tra…"
